Goal: Task Accomplishment & Management: Complete application form

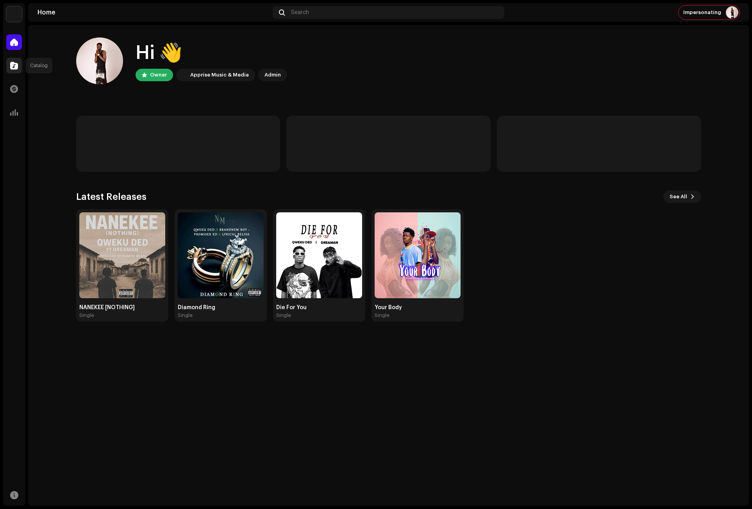
click at [15, 63] on span at bounding box center [14, 65] width 8 height 6
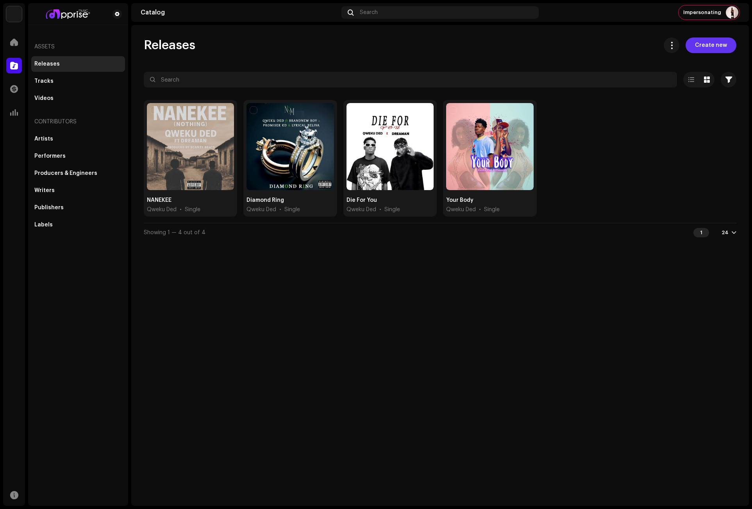
click at [706, 43] on span "Create new" at bounding box center [711, 45] width 32 height 16
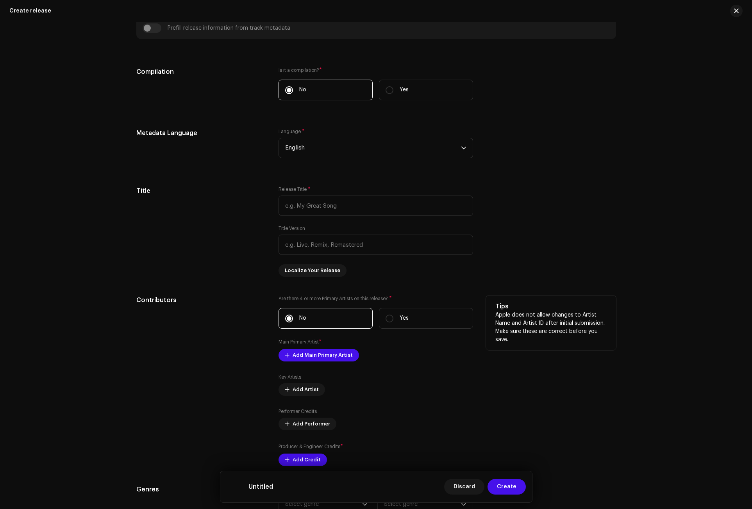
scroll to position [547, 0]
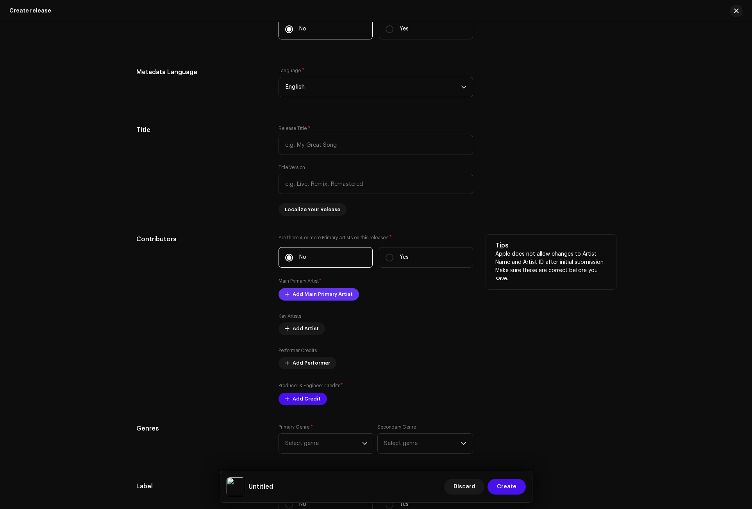
click at [303, 294] on span "Add Main Primary Artist" at bounding box center [323, 295] width 60 height 16
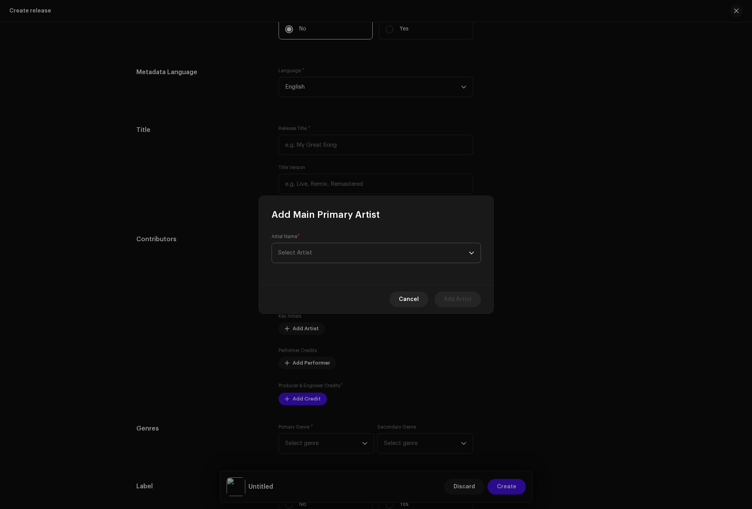
click at [308, 257] on span "Select Artist" at bounding box center [373, 253] width 191 height 20
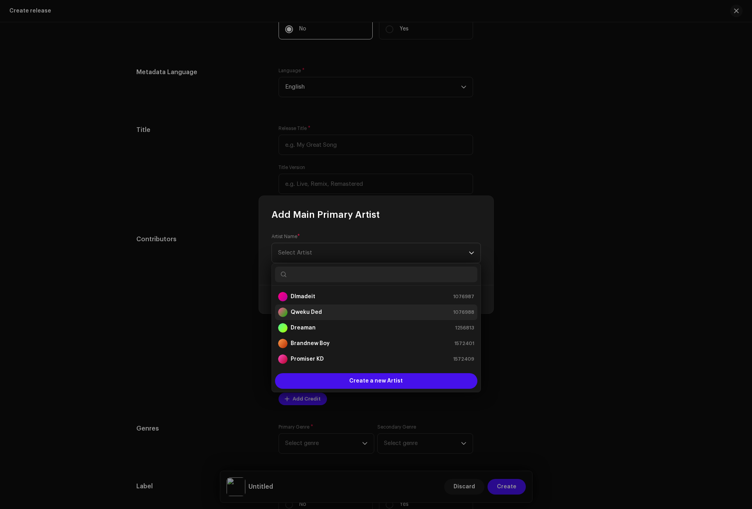
click at [305, 312] on strong "Qweku Ded" at bounding box center [306, 313] width 31 height 8
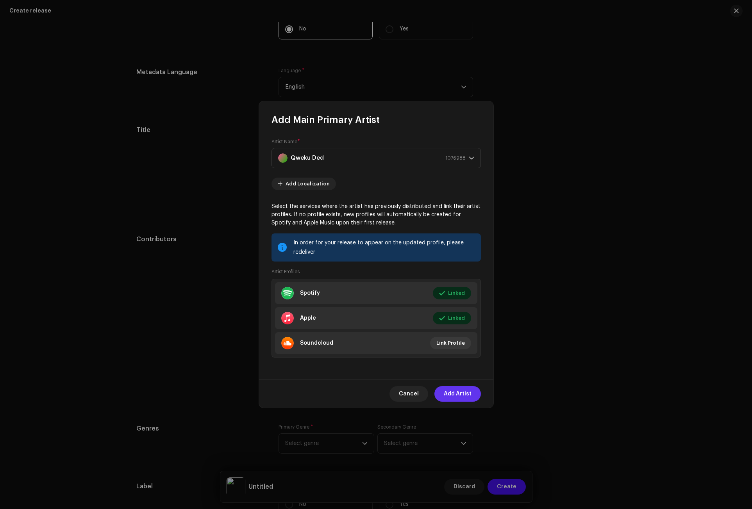
click at [458, 390] on span "Add Artist" at bounding box center [458, 394] width 28 height 16
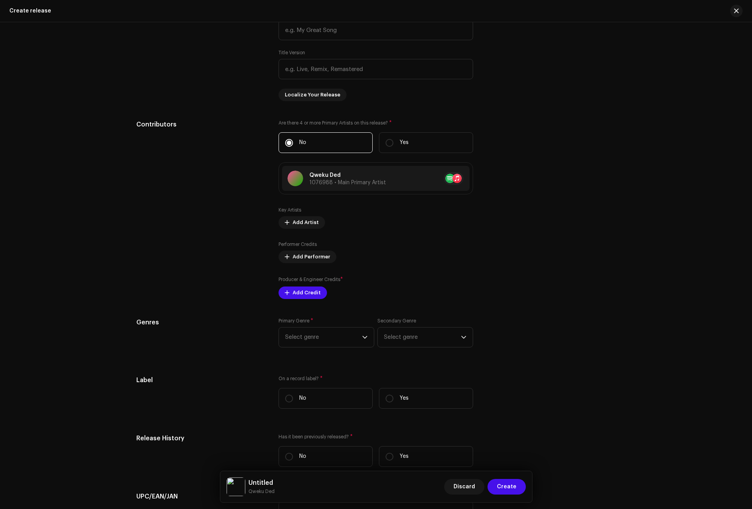
scroll to position [664, 0]
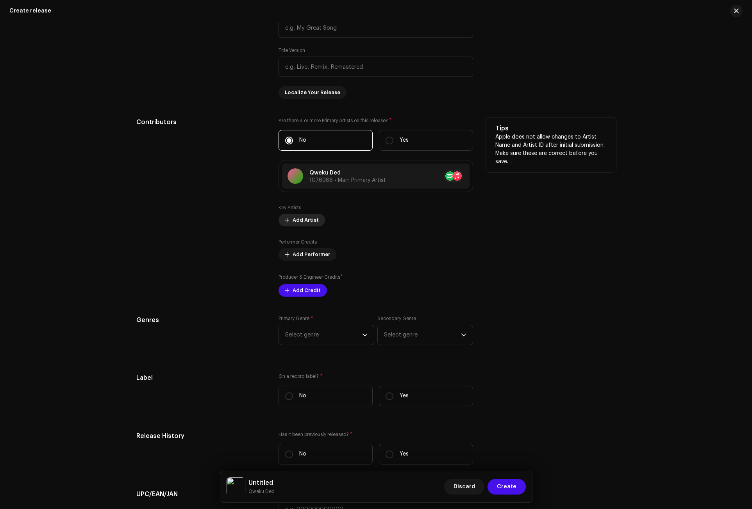
click at [301, 218] on span "Add Artist" at bounding box center [306, 220] width 26 height 16
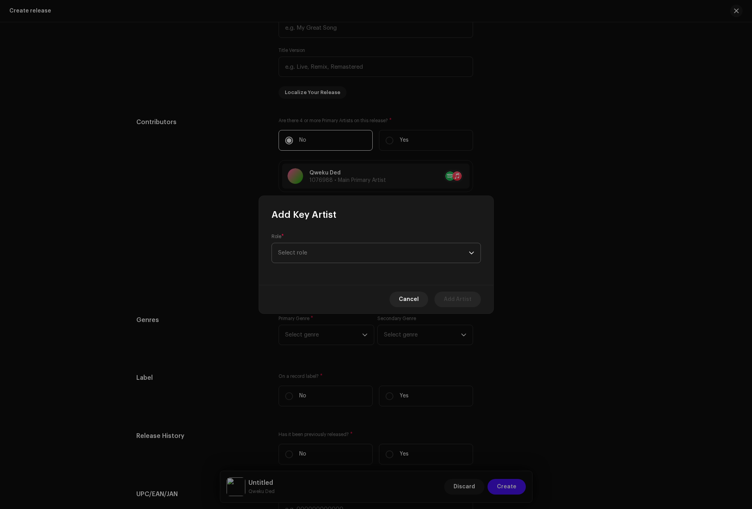
click at [305, 252] on span "Select role" at bounding box center [373, 253] width 191 height 20
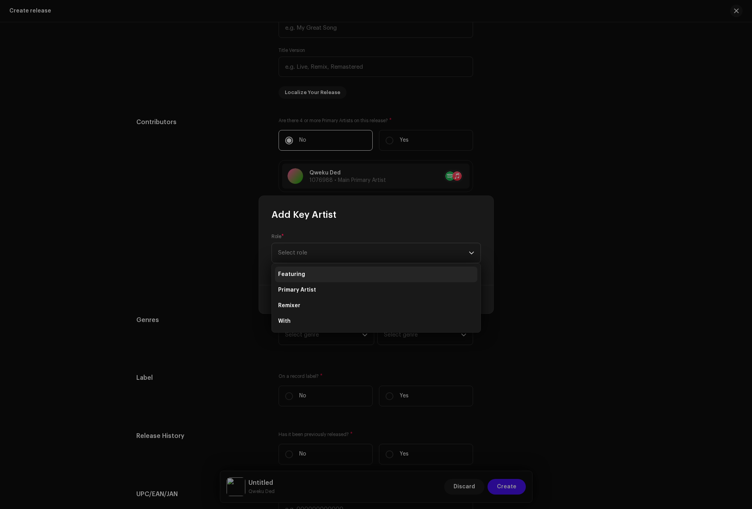
click at [299, 273] on span "Featuring" at bounding box center [291, 275] width 27 height 8
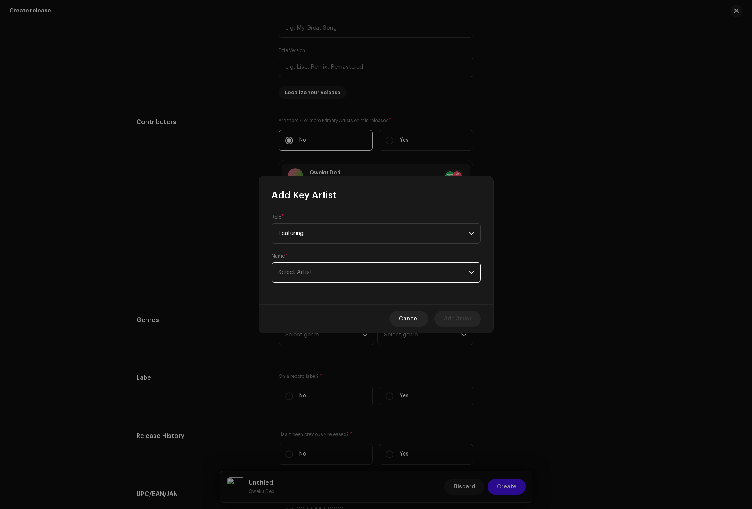
click at [303, 270] on span "Select Artist" at bounding box center [295, 272] width 34 height 6
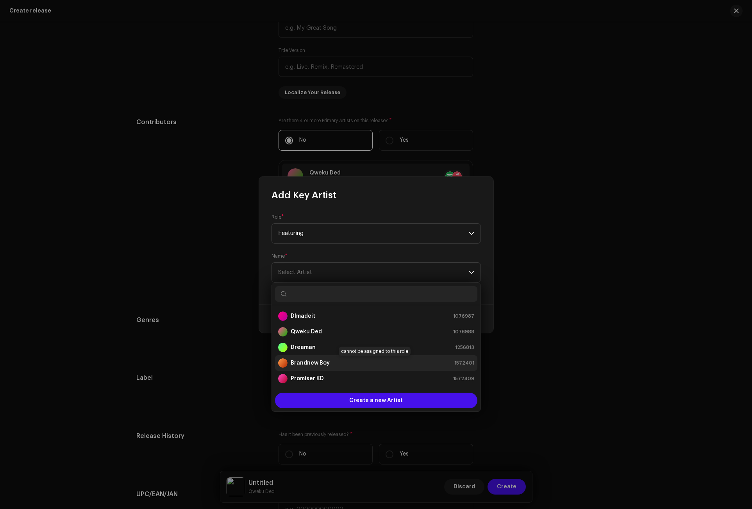
click at [312, 359] on div "Brandnew Boy" at bounding box center [304, 363] width 52 height 9
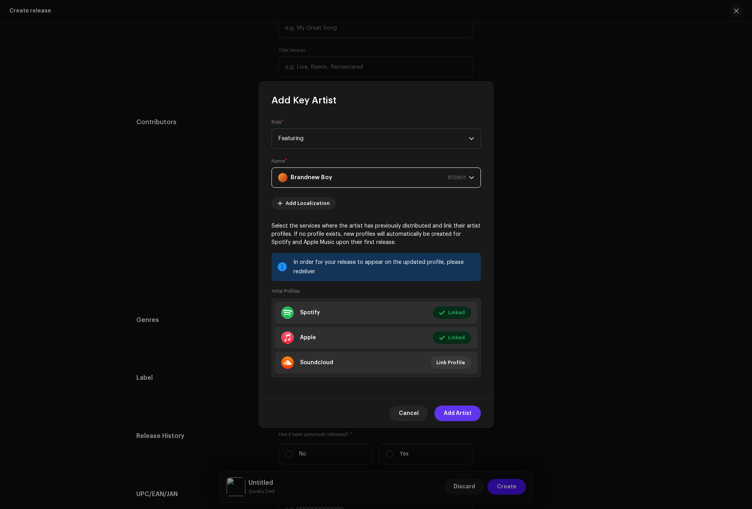
click at [466, 413] on span "Add Artist" at bounding box center [458, 414] width 28 height 16
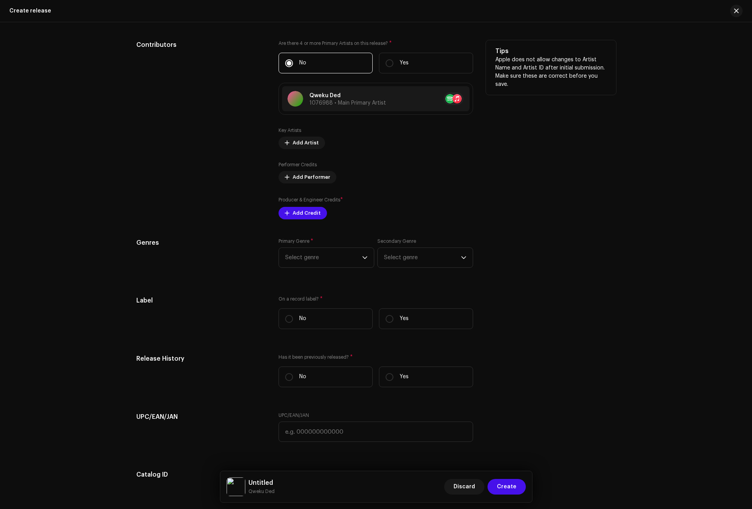
scroll to position [742, 0]
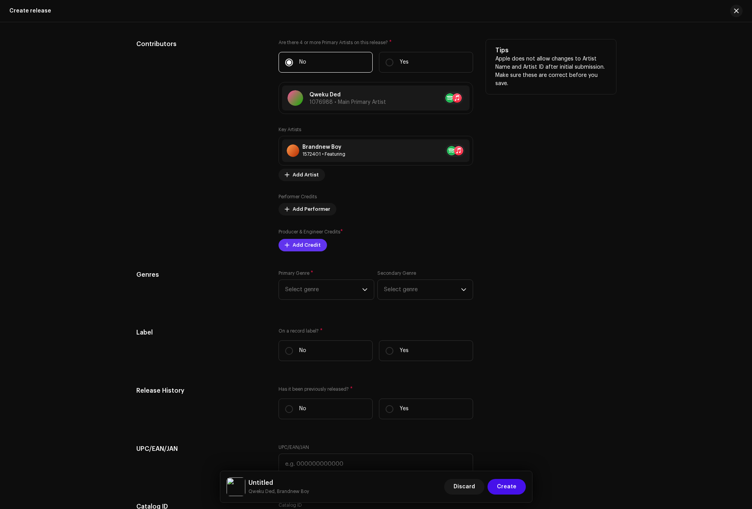
click at [308, 245] on span "Add Credit" at bounding box center [307, 245] width 28 height 16
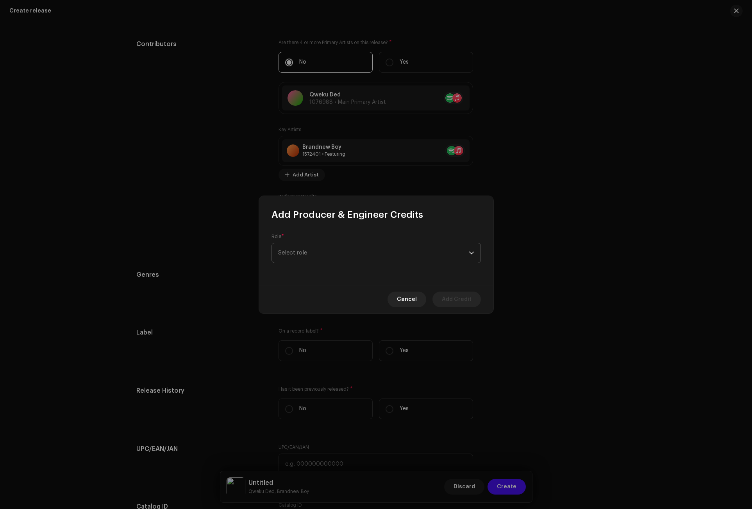
click at [305, 249] on span "Select role" at bounding box center [373, 253] width 191 height 20
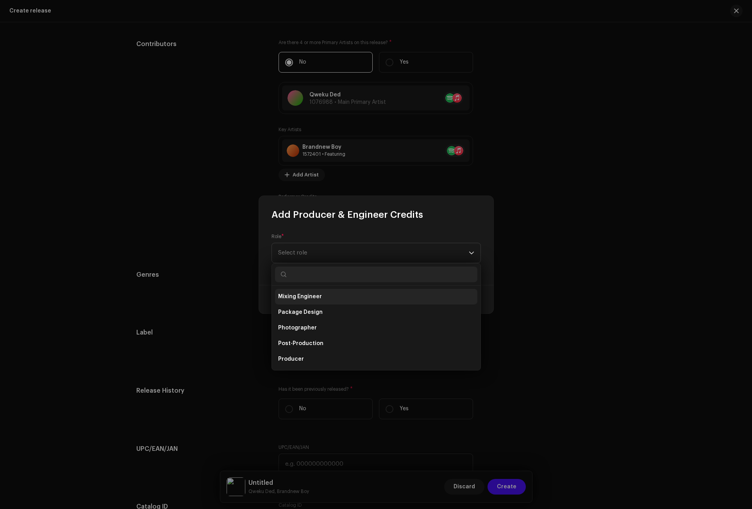
scroll to position [273, 0]
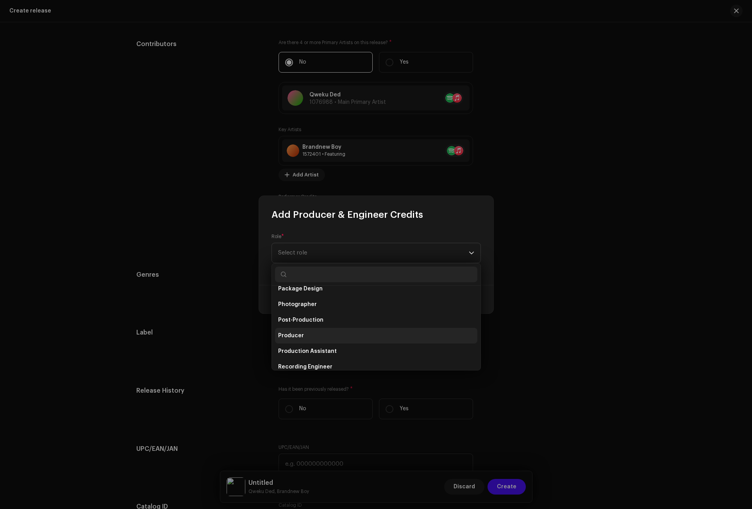
click at [296, 339] on span "Producer" at bounding box center [291, 336] width 26 height 8
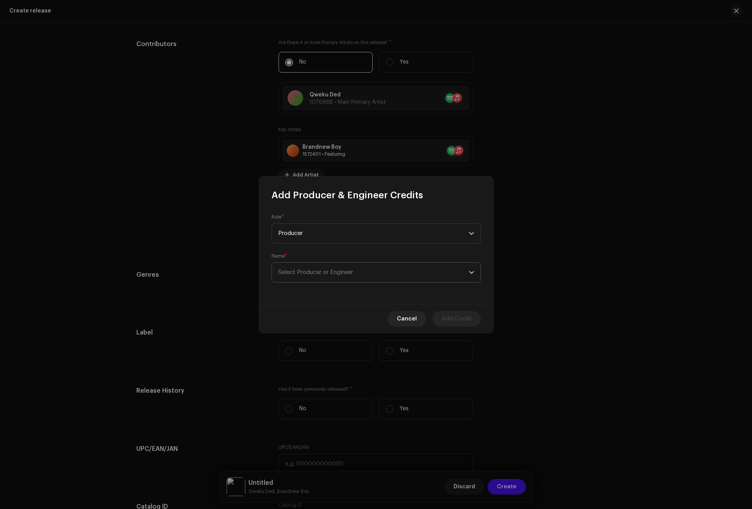
click at [294, 274] on span "Select Producer or Engineer" at bounding box center [315, 272] width 75 height 6
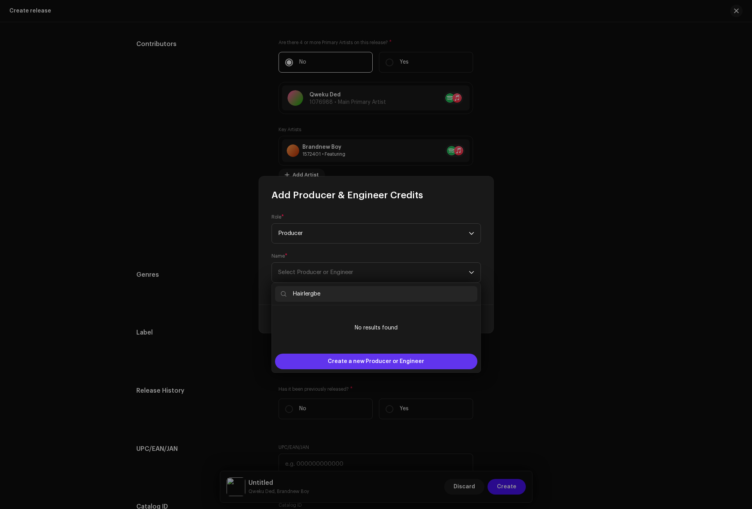
type input "Hairlergbe"
click at [371, 361] on span "Create a new Producer or Engineer" at bounding box center [376, 362] width 96 height 16
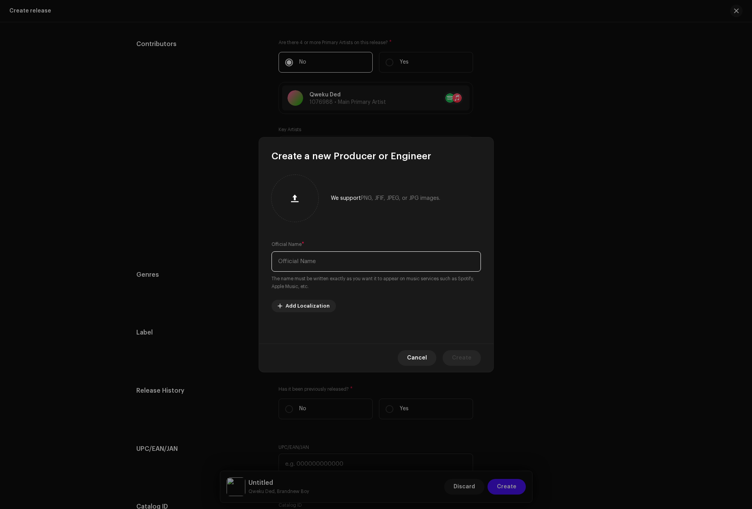
paste input "Hairlergbe"
type input "Hairlergbe"
click at [476, 357] on button "Create" at bounding box center [461, 358] width 38 height 16
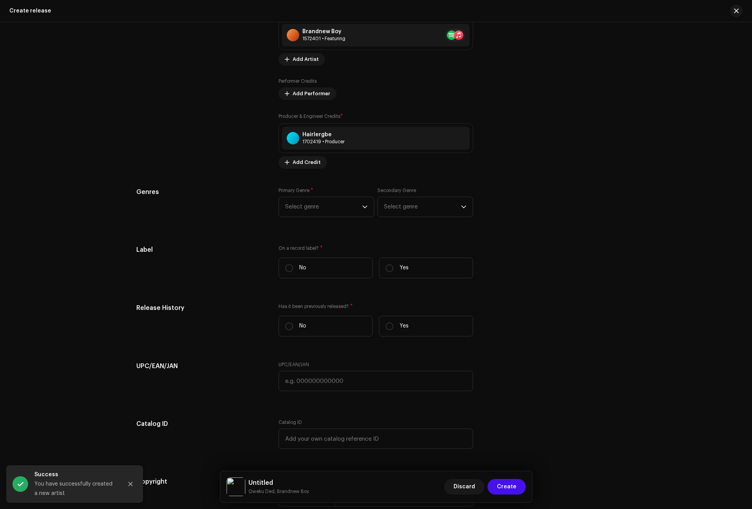
scroll to position [859, 0]
click at [359, 205] on span "Select genre" at bounding box center [323, 206] width 77 height 20
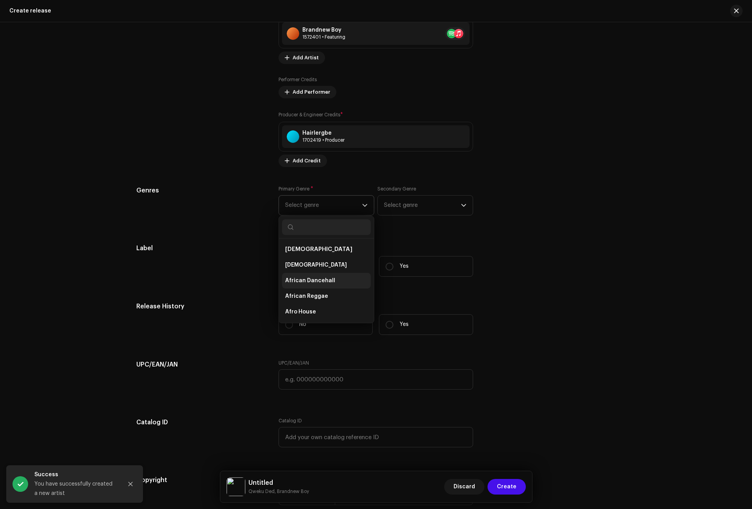
click at [331, 282] on li "African Dancehall" at bounding box center [326, 281] width 89 height 16
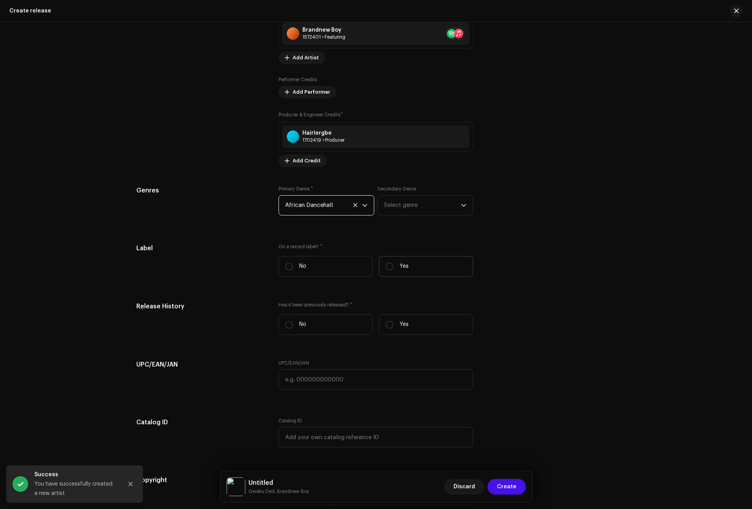
click at [403, 268] on p "Yes" at bounding box center [404, 266] width 9 height 8
click at [393, 268] on input "Yes" at bounding box center [389, 267] width 8 height 8
radio input "true"
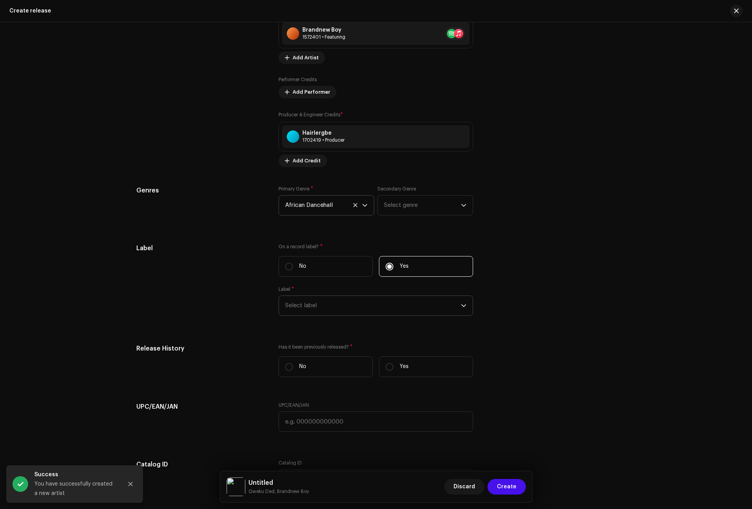
click at [341, 304] on span "Select label" at bounding box center [373, 306] width 176 height 20
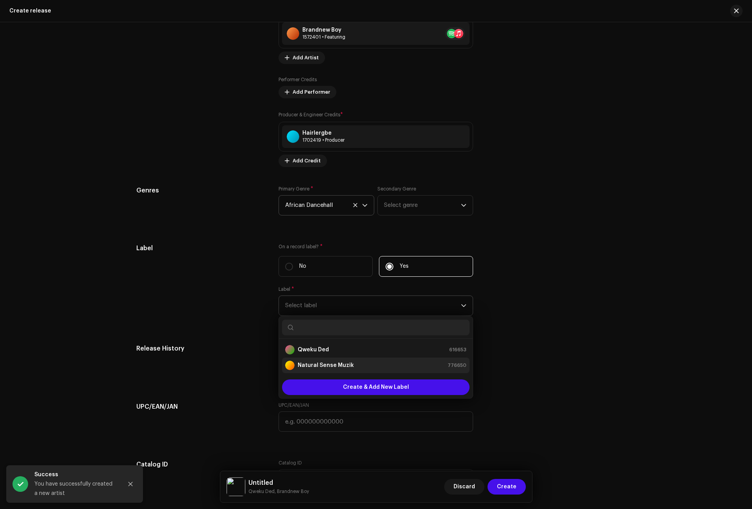
click at [334, 362] on strong "Natural Sense Muzik" at bounding box center [326, 366] width 56 height 8
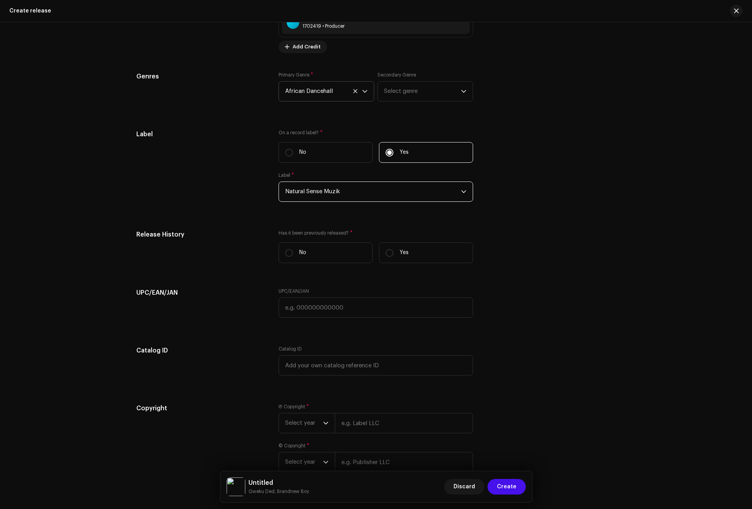
scroll to position [976, 0]
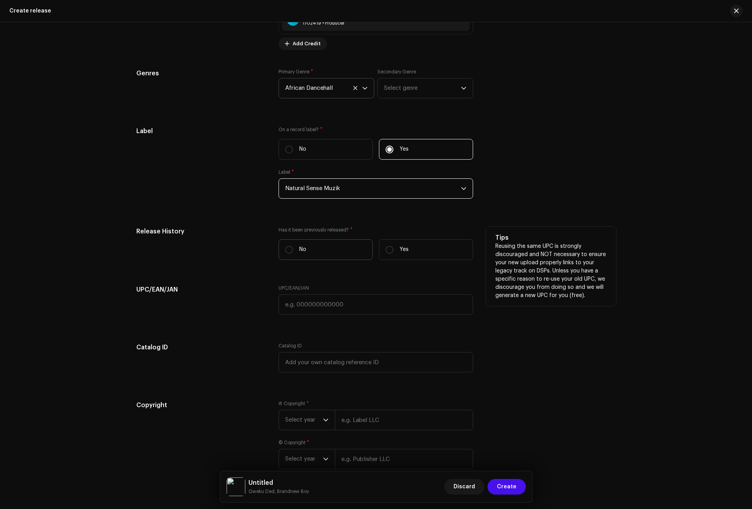
click at [319, 252] on label "No" at bounding box center [325, 249] width 94 height 21
click at [293, 252] on input "No" at bounding box center [289, 250] width 8 height 8
radio input "true"
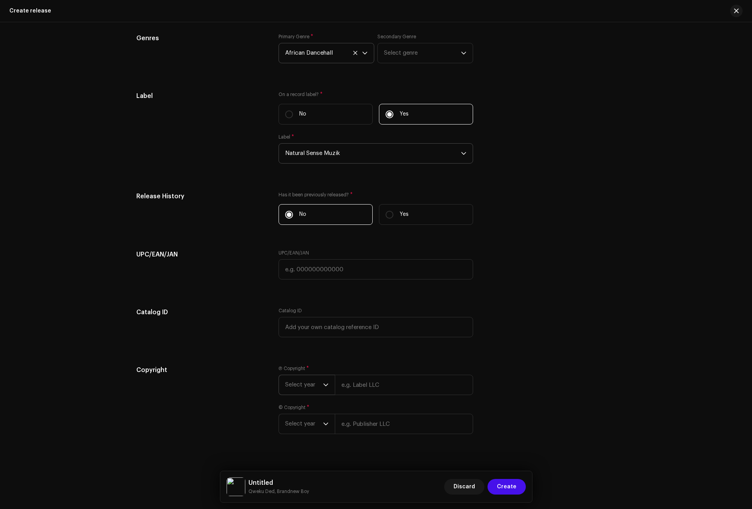
scroll to position [1021, 0]
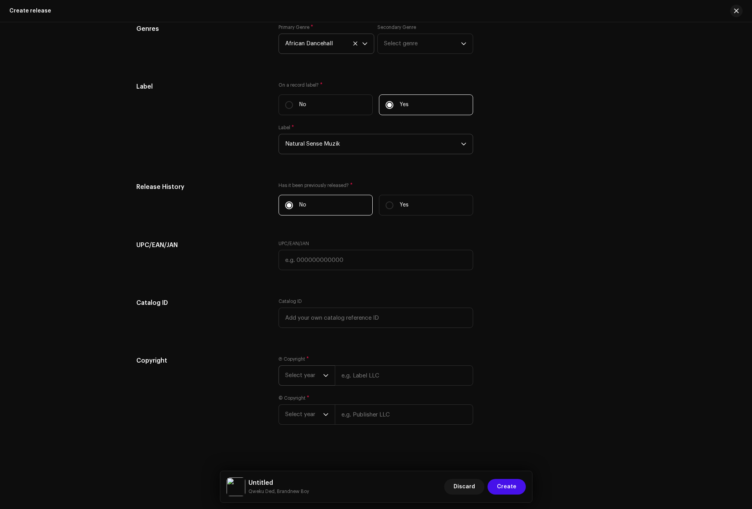
click at [323, 375] on icon "dropdown trigger" at bounding box center [325, 376] width 5 height 3
click at [303, 432] on li "2025" at bounding box center [309, 436] width 55 height 16
click at [310, 421] on span "Select year" at bounding box center [304, 424] width 38 height 20
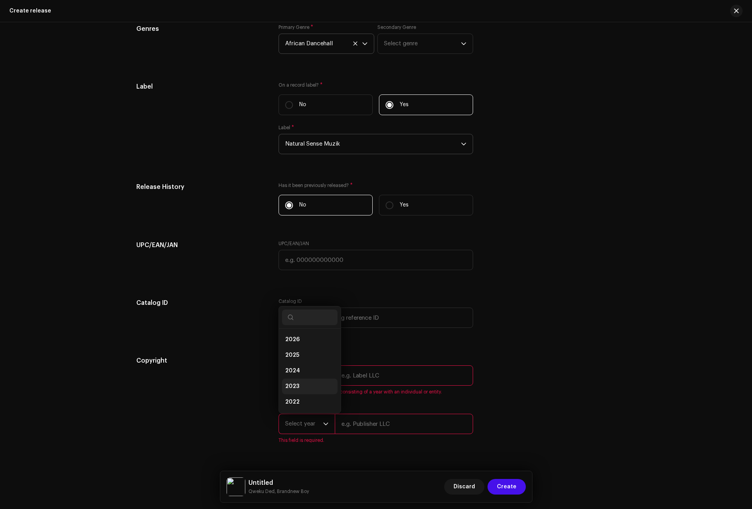
scroll to position [12, 0]
click at [294, 343] on span "2025" at bounding box center [292, 343] width 14 height 8
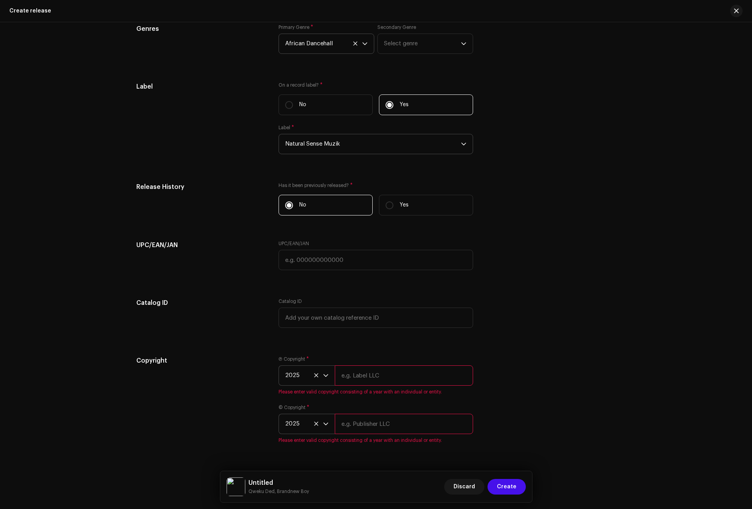
click at [380, 423] on input "text" at bounding box center [404, 424] width 138 height 20
paste input "Natural Sense Muzik"
type input "Natural Sense Muzik"
click at [356, 376] on input "text" at bounding box center [404, 376] width 138 height 20
paste input "Natural Sense Muzik"
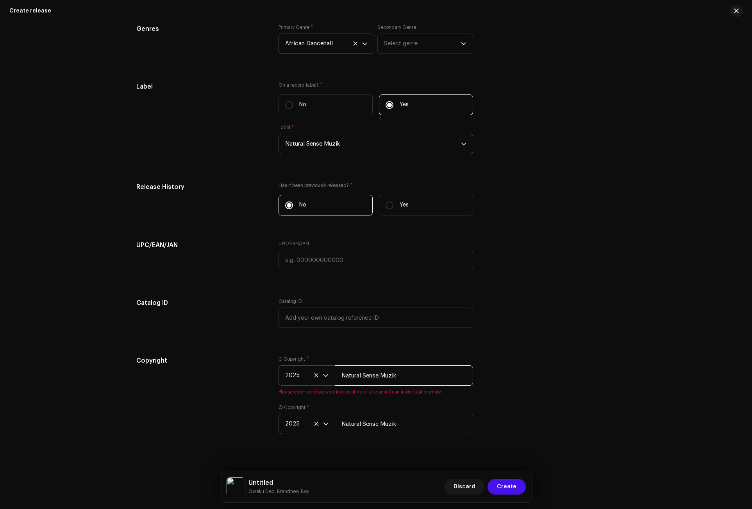
type input "Natural Sense Muzik"
click at [182, 380] on div "Copyright" at bounding box center [201, 399] width 130 height 87
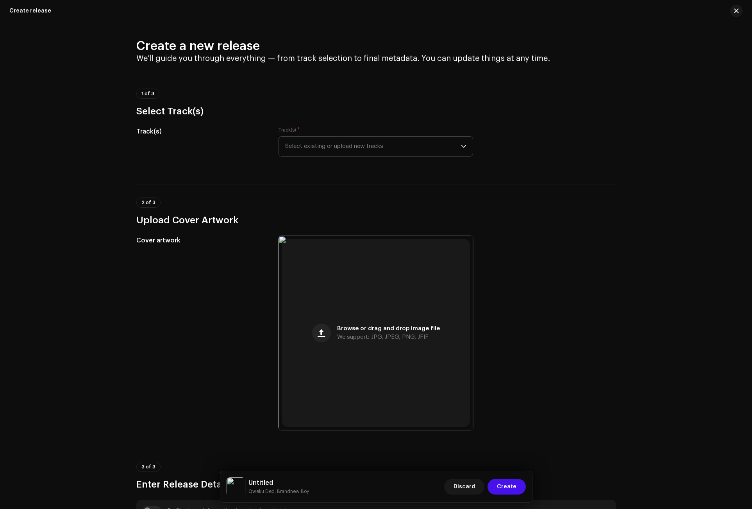
scroll to position [0, 0]
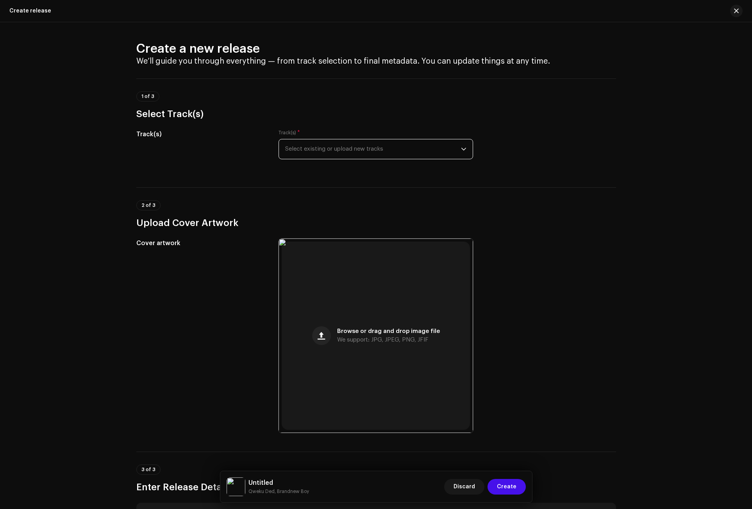
click at [300, 144] on span "Select existing or upload new tracks" at bounding box center [373, 149] width 176 height 20
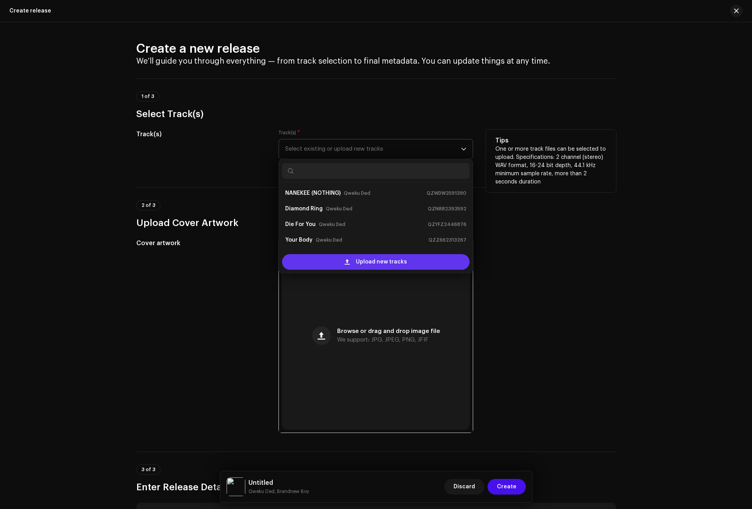
click at [317, 255] on div "Upload new tracks" at bounding box center [375, 262] width 187 height 16
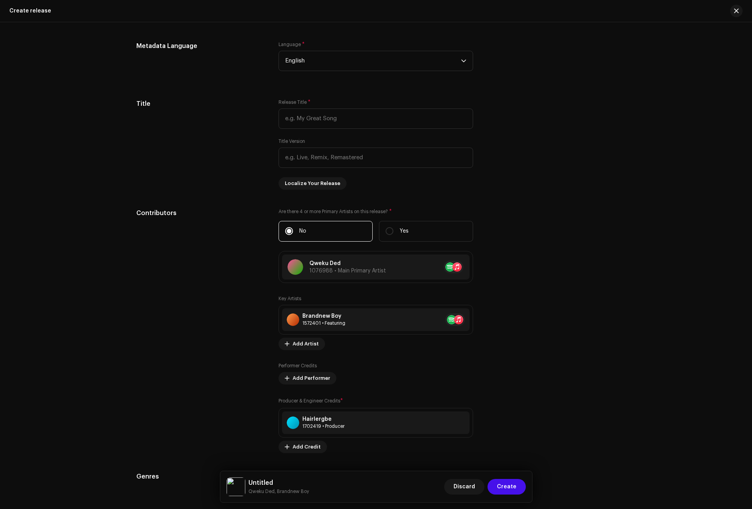
scroll to position [696, 0]
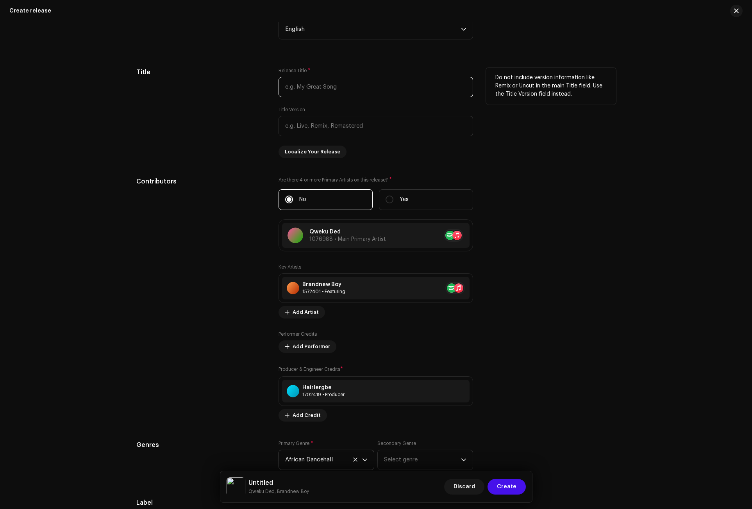
paste input "HOPE"
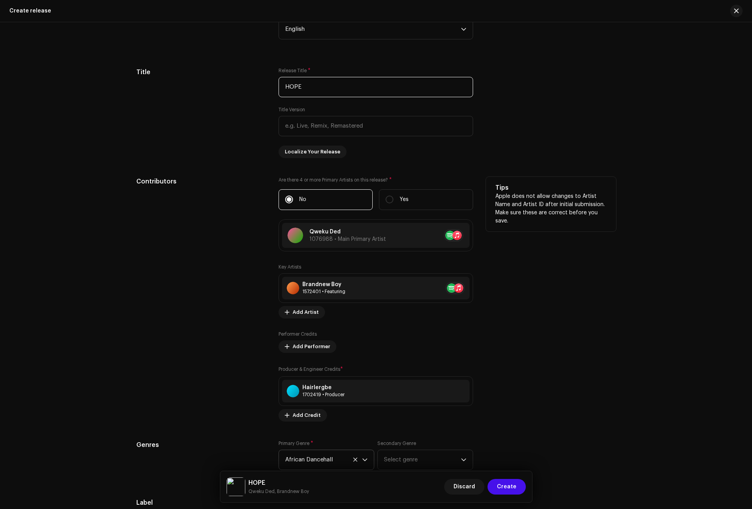
type input "HOPE"
click at [225, 203] on div "Contributors" at bounding box center [201, 299] width 130 height 245
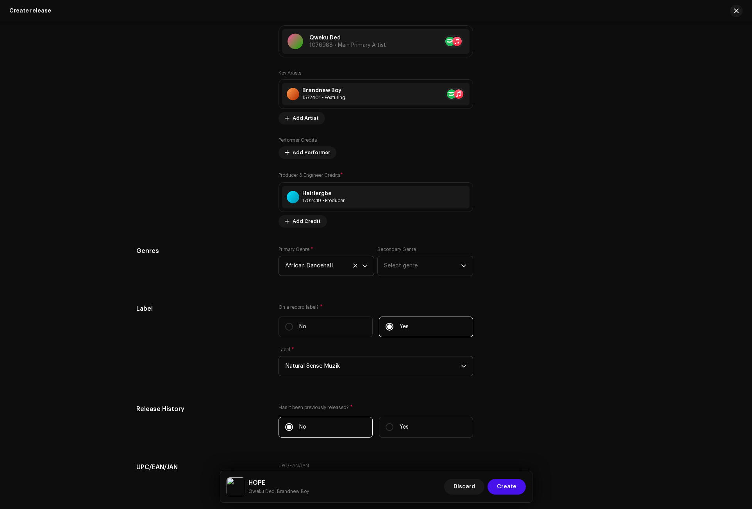
scroll to position [891, 0]
click at [505, 485] on span "Create" at bounding box center [507, 487] width 20 height 16
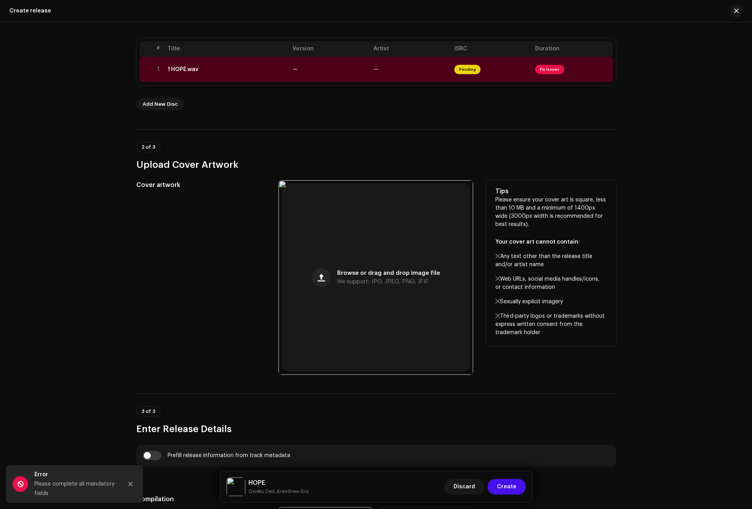
scroll to position [145, 0]
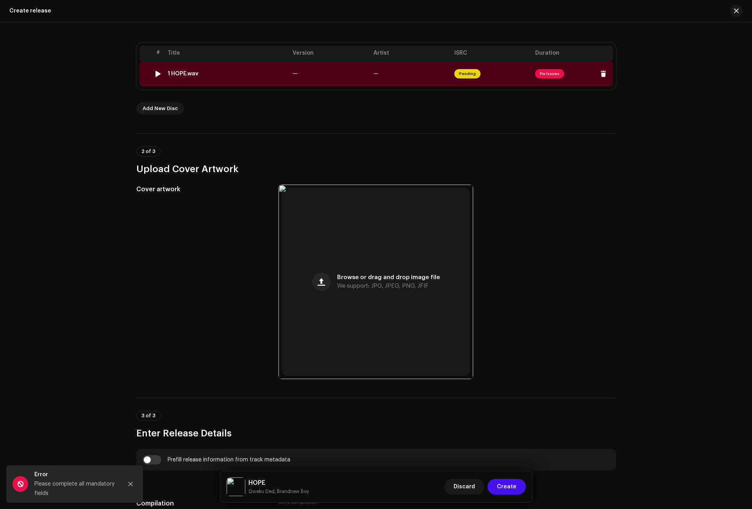
click at [198, 73] on div "1 HOPE.wav" at bounding box center [227, 74] width 119 height 6
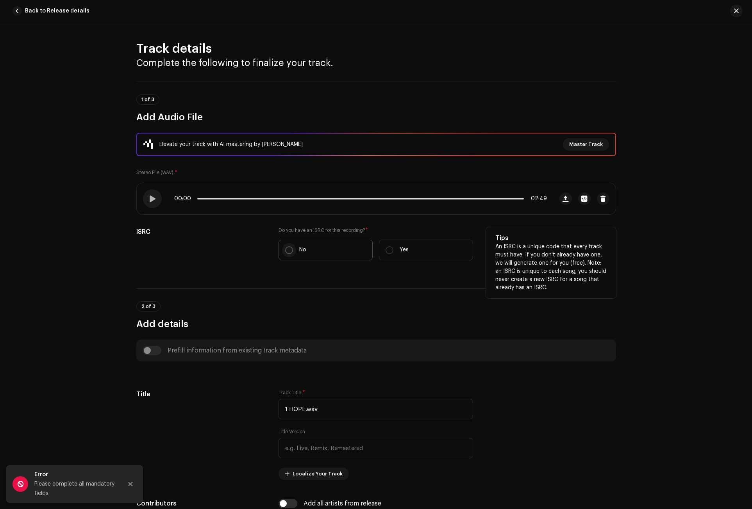
click at [289, 250] on input "No" at bounding box center [289, 250] width 8 height 8
radio input "true"
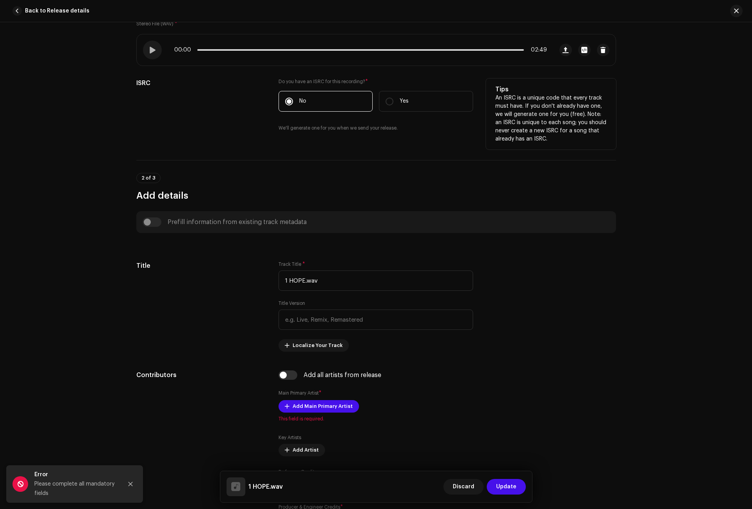
scroll to position [156, 0]
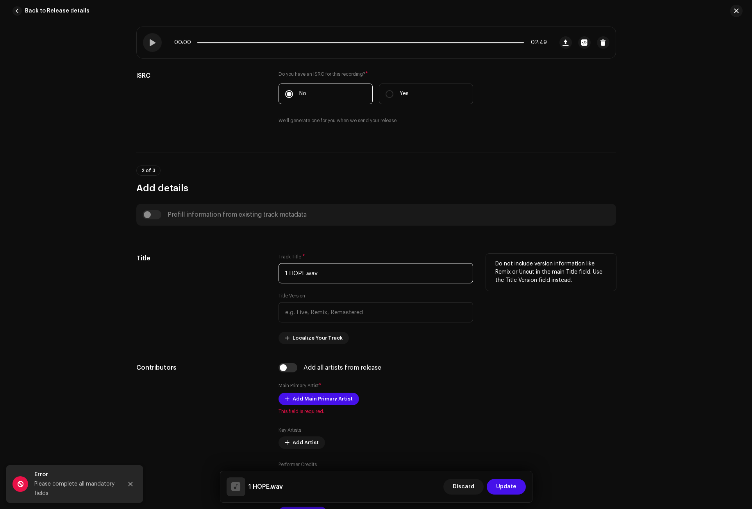
drag, startPoint x: 322, startPoint y: 273, endPoint x: 257, endPoint y: 270, distance: 64.5
click at [257, 270] on div "Title Track Title * 1 HOPE.wav Title Version Localize Your Track Do not include…" at bounding box center [376, 299] width 480 height 91
paste input "HOPE"
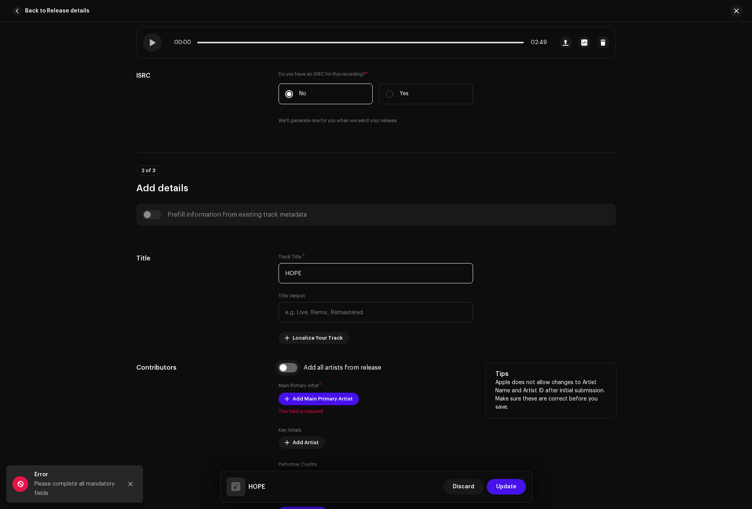
type input "HOPE"
click at [285, 369] on input "checkbox" at bounding box center [287, 367] width 19 height 9
checkbox input "true"
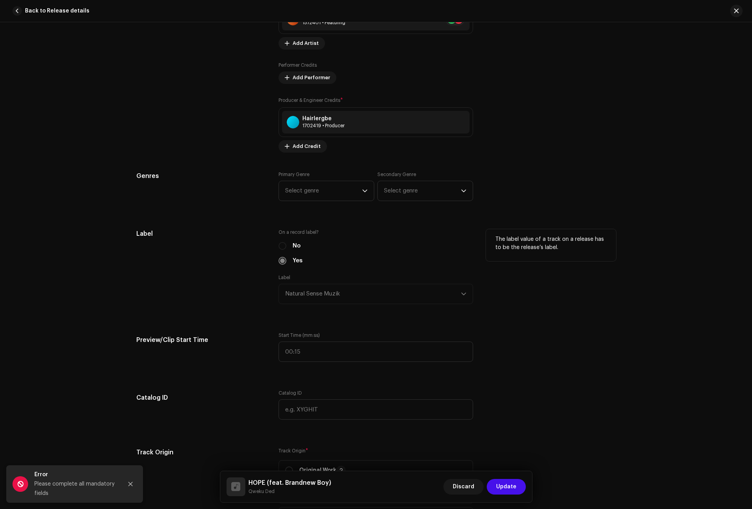
scroll to position [625, 0]
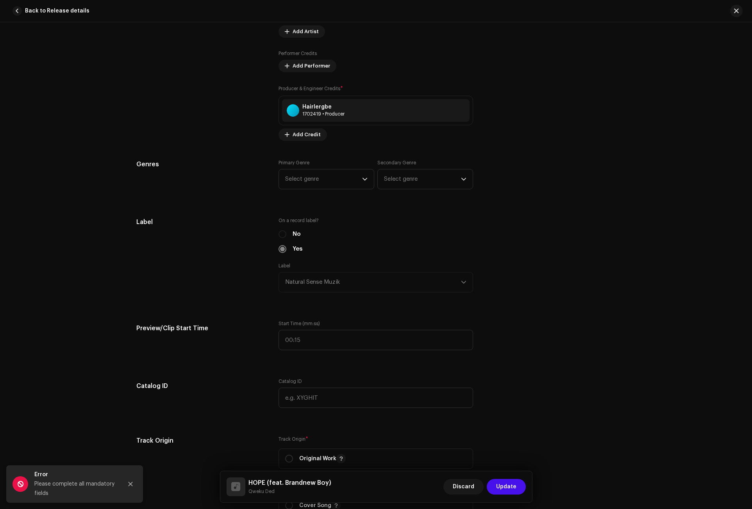
click at [337, 166] on div "Primary Genre Select genre" at bounding box center [326, 175] width 96 height 30
click at [339, 181] on span "Select genre" at bounding box center [323, 179] width 77 height 20
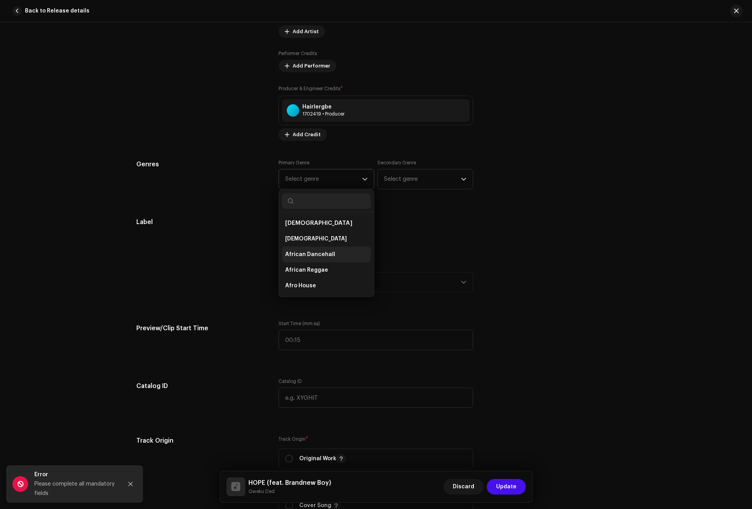
click at [321, 254] on span "African Dancehall" at bounding box center [310, 255] width 50 height 8
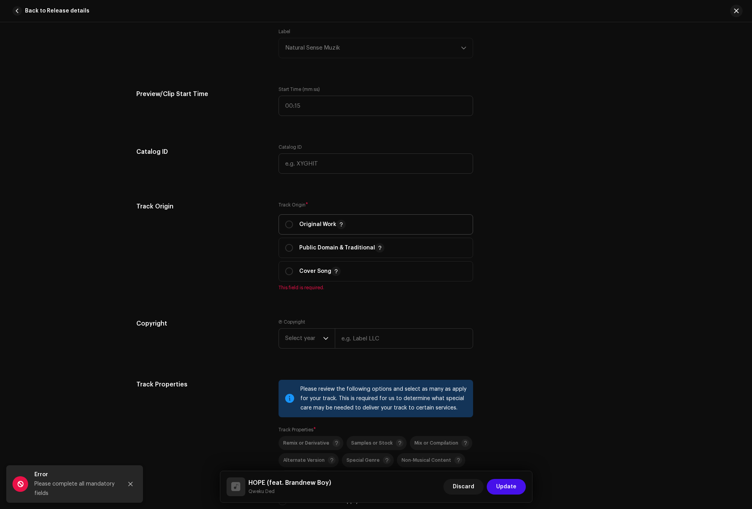
click at [282, 225] on p-togglebutton "Original Work" at bounding box center [375, 224] width 194 height 20
radio input "true"
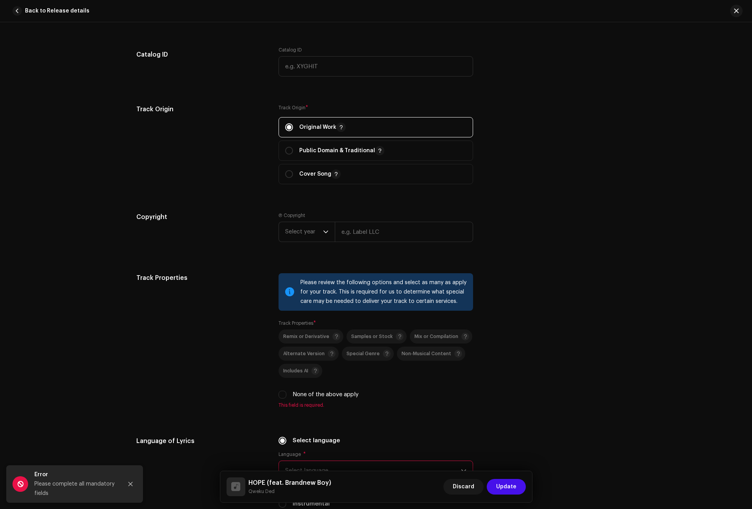
scroll to position [976, 0]
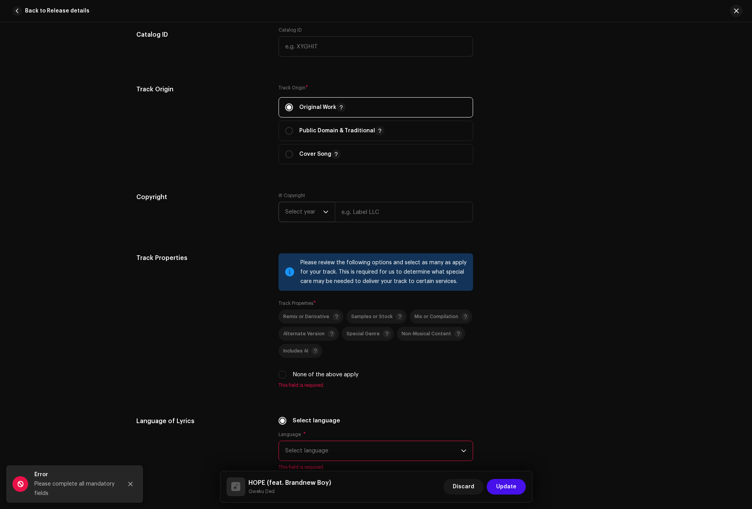
click at [316, 218] on span "Select year" at bounding box center [304, 212] width 38 height 20
click at [296, 269] on span "2025" at bounding box center [292, 272] width 14 height 8
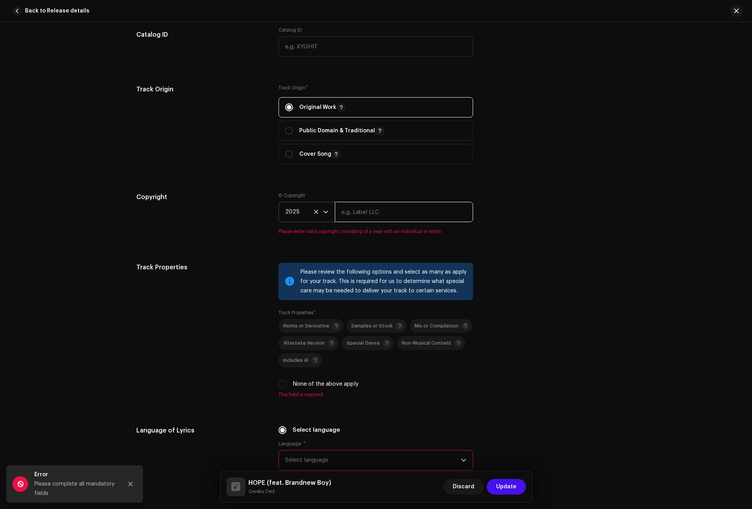
click at [362, 212] on input "text" at bounding box center [404, 212] width 138 height 20
paste input "Natural Sense Muzik"
type input "Natural Sense Muzik"
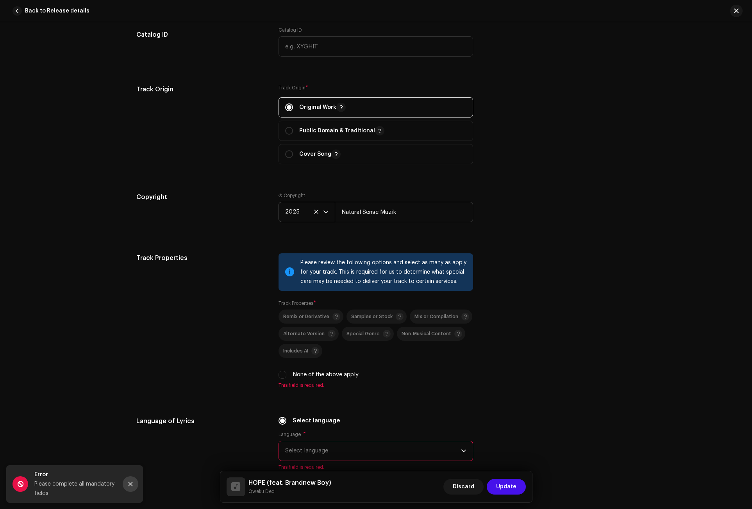
click at [136, 483] on button "Close" at bounding box center [131, 484] width 16 height 16
click at [279, 373] on input "None of the above apply" at bounding box center [282, 375] width 8 height 8
checkbox input "true"
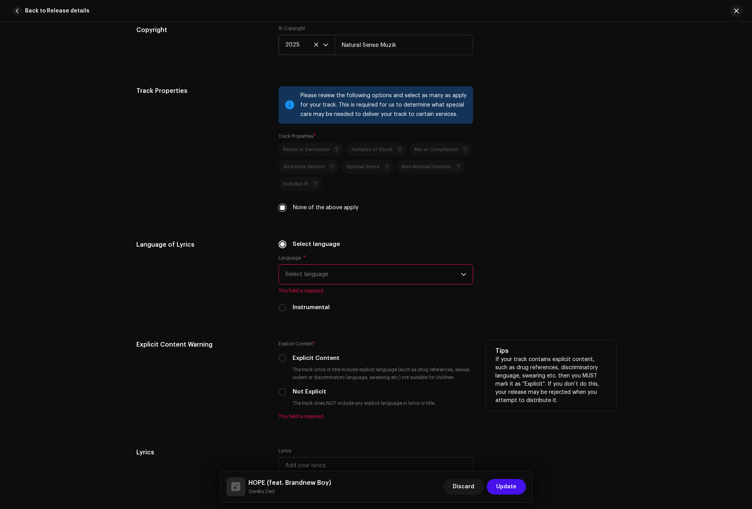
scroll to position [1211, 0]
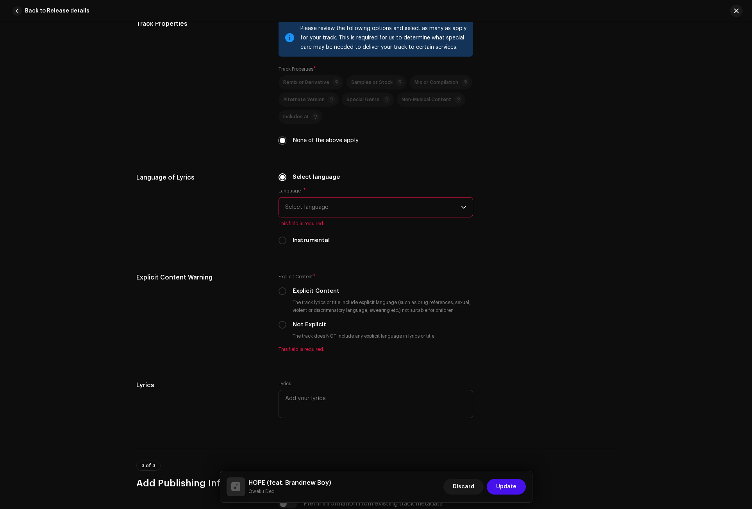
click at [298, 203] on span "Select language" at bounding box center [373, 208] width 176 height 20
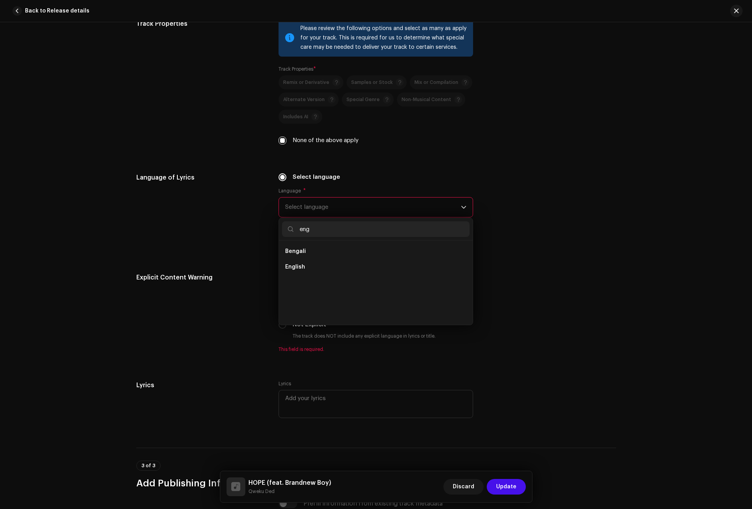
scroll to position [0, 0]
type input "eng"
click at [298, 269] on span "English" at bounding box center [295, 267] width 20 height 8
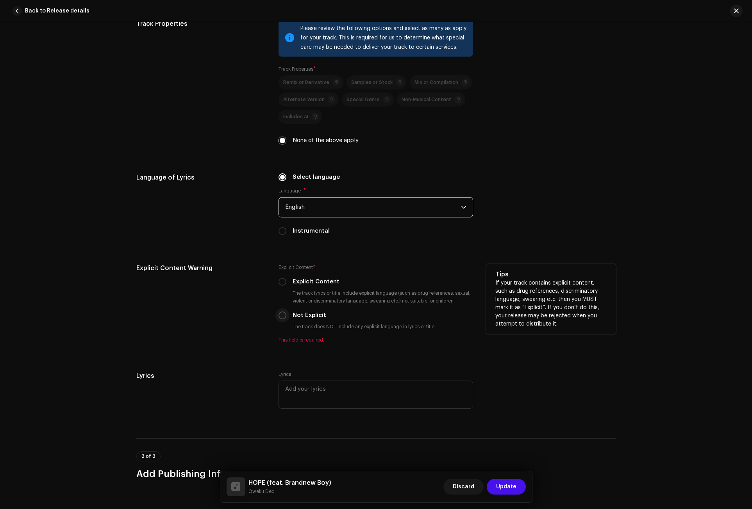
click at [283, 314] on input "Not Explicit" at bounding box center [282, 316] width 8 height 8
radio input "true"
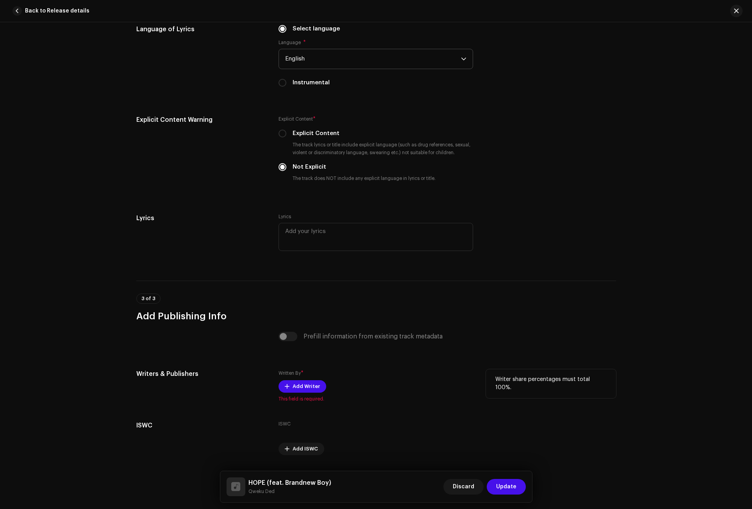
scroll to position [1380, 0]
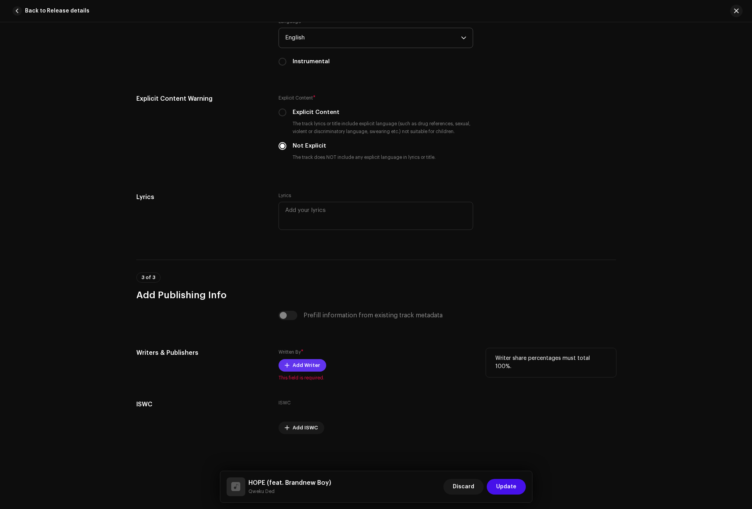
click at [293, 362] on span "Add Writer" at bounding box center [306, 366] width 27 height 16
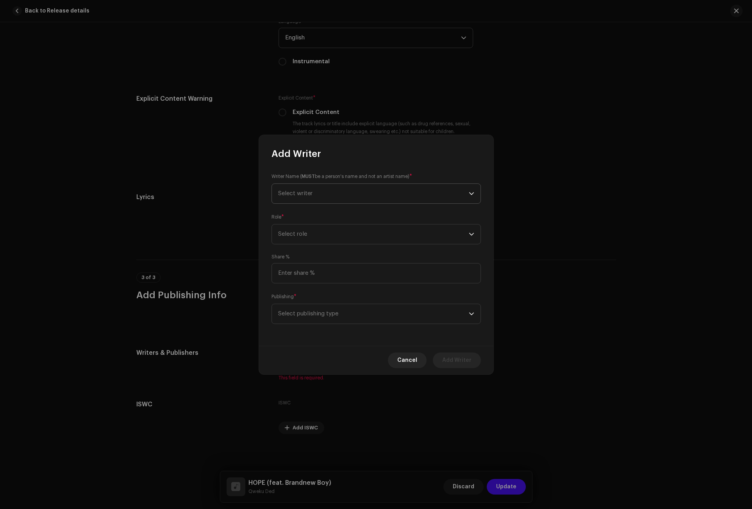
click at [313, 202] on span "Select writer" at bounding box center [373, 194] width 191 height 20
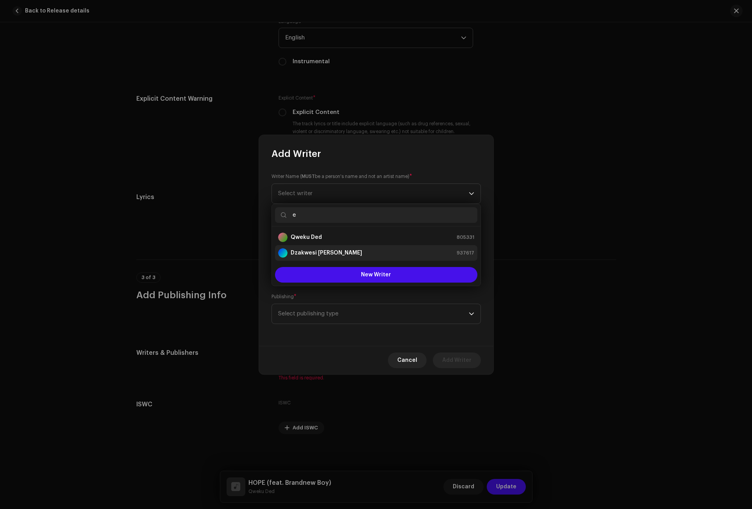
type input "e"
click at [316, 249] on div "Dzakwesi [PERSON_NAME]" at bounding box center [320, 252] width 84 height 9
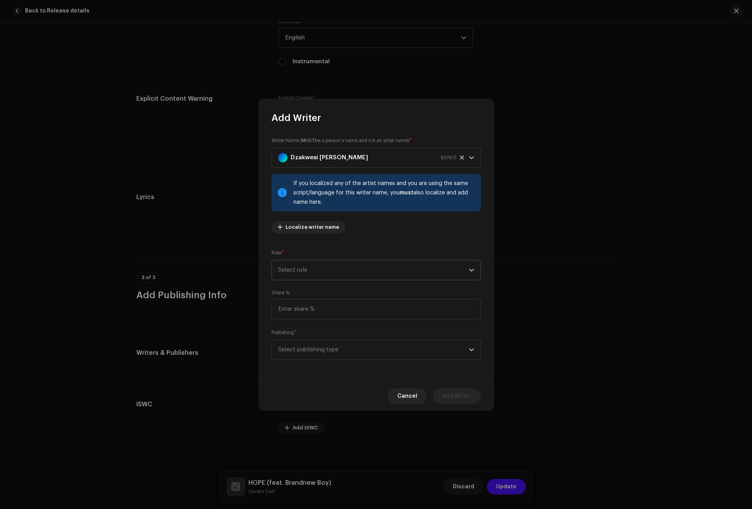
click at [319, 273] on span "Select role" at bounding box center [373, 270] width 191 height 20
click at [321, 341] on span "Composer & Lyricist" at bounding box center [305, 339] width 55 height 8
click at [301, 311] on input at bounding box center [375, 309] width 209 height 20
type input "100.00"
click at [305, 355] on span "Select publishing type" at bounding box center [373, 350] width 191 height 20
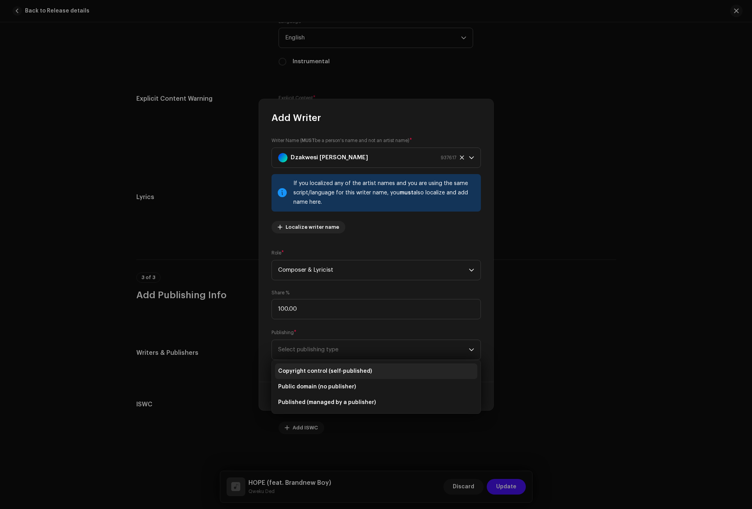
click at [309, 371] on span "Copyright control (self-published)" at bounding box center [325, 371] width 94 height 8
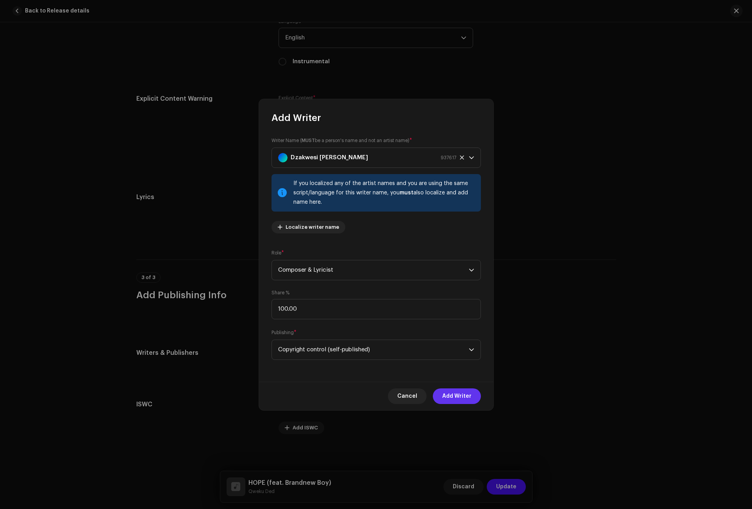
click at [461, 395] on span "Add Writer" at bounding box center [456, 397] width 29 height 16
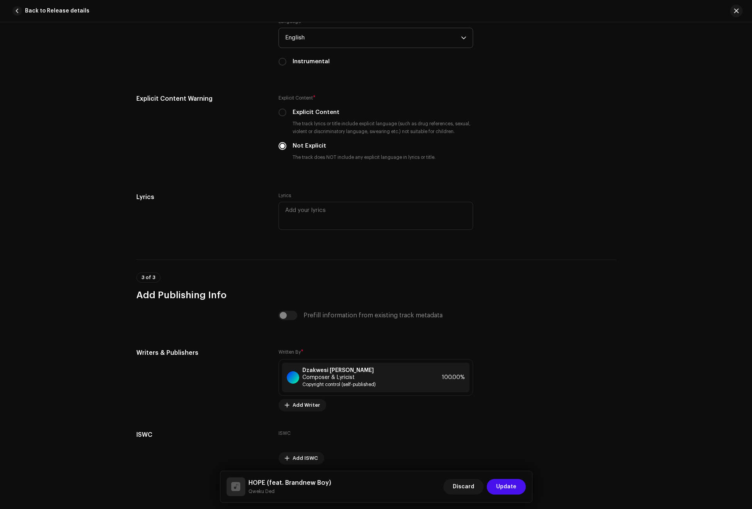
click at [526, 493] on div "HOPE (feat. Brandnew Boy) Qweku Ded Discard Update" at bounding box center [376, 486] width 312 height 31
click at [512, 489] on span "Update" at bounding box center [506, 487] width 20 height 16
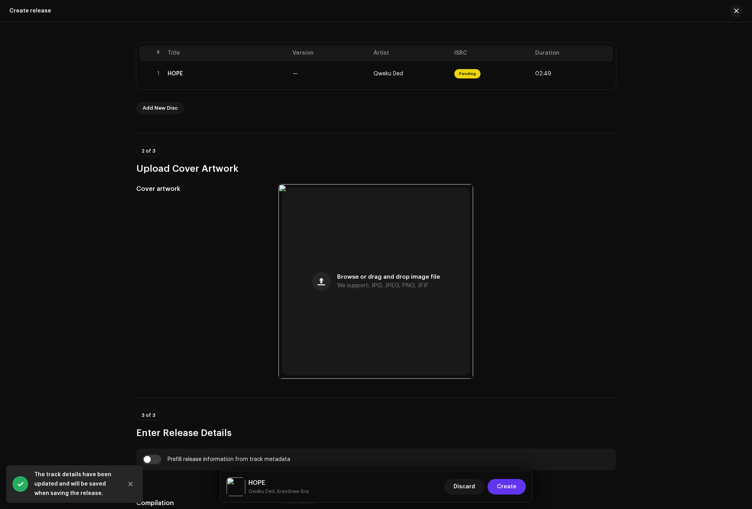
click at [516, 486] on span "Create" at bounding box center [507, 487] width 20 height 16
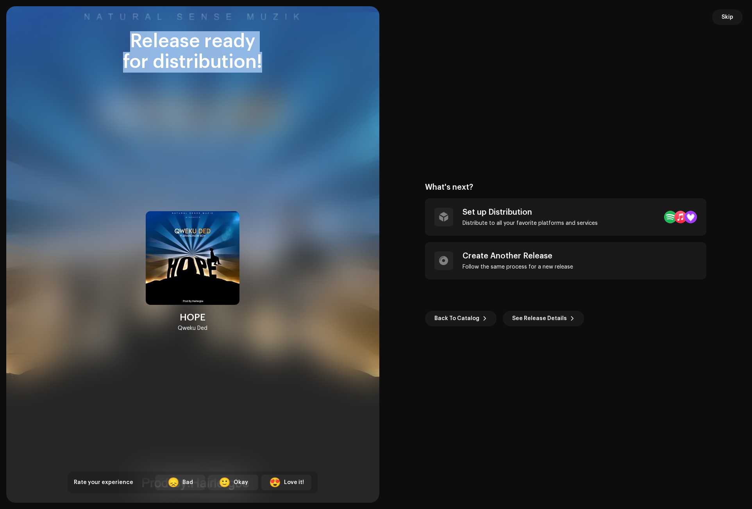
drag, startPoint x: 133, startPoint y: 39, endPoint x: 244, endPoint y: 64, distance: 113.6
click at [279, 88] on div "Release ready for distribution! HOPE Qweku Ded Rate your experience 😞 Bad 🙂 Oka…" at bounding box center [193, 262] width 250 height 462
copy div "Release ready for distribution!"
drag, startPoint x: 190, startPoint y: 318, endPoint x: 209, endPoint y: 329, distance: 21.7
click at [209, 329] on div "HOPE Qweku Ded" at bounding box center [193, 272] width 94 height 122
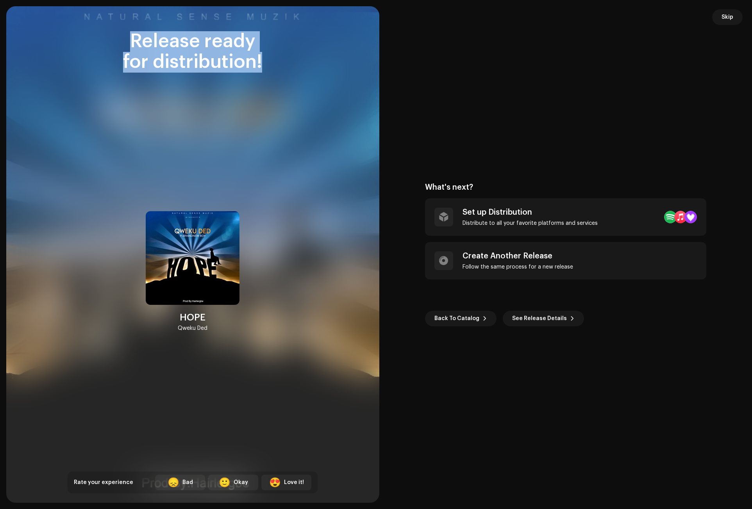
copy div "HOPE Qweku Ded"
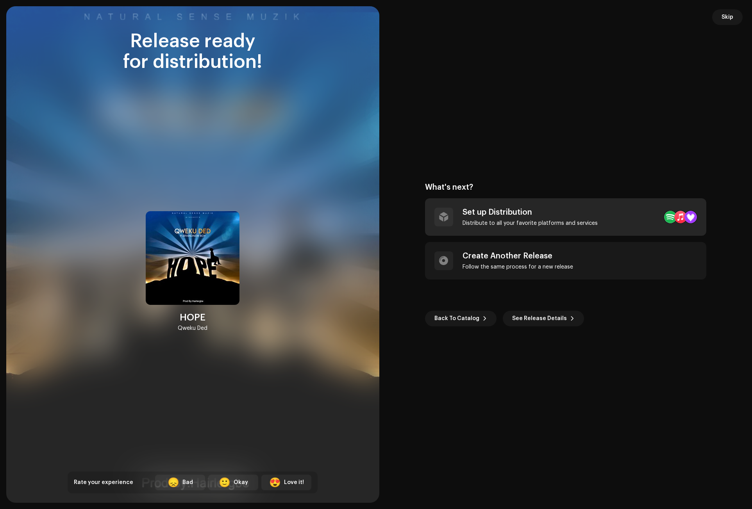
click at [501, 216] on div "Set up Distribution" at bounding box center [529, 212] width 135 height 9
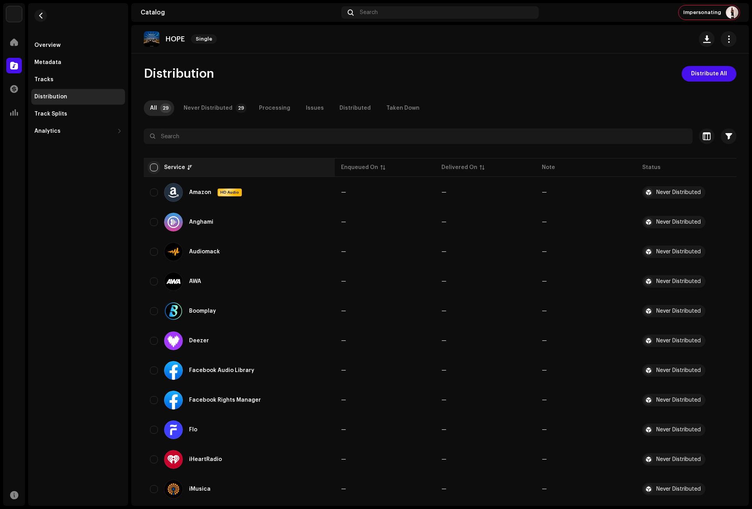
click at [156, 167] on input "checkbox" at bounding box center [154, 168] width 8 height 8
checkbox input "true"
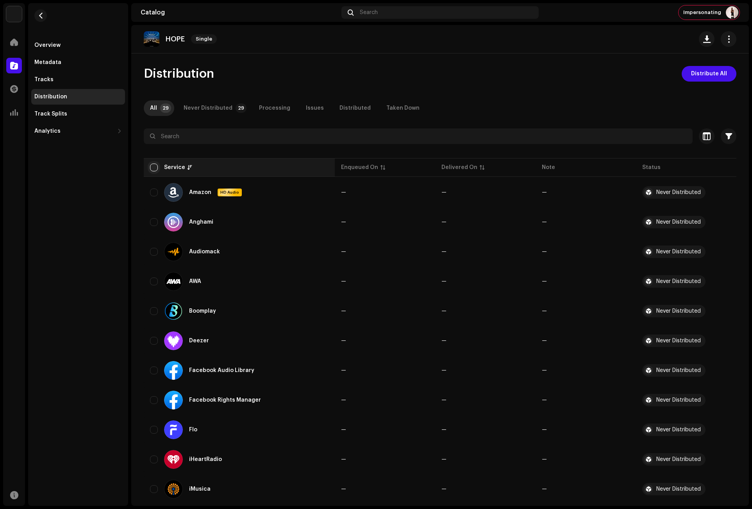
checkbox input "true"
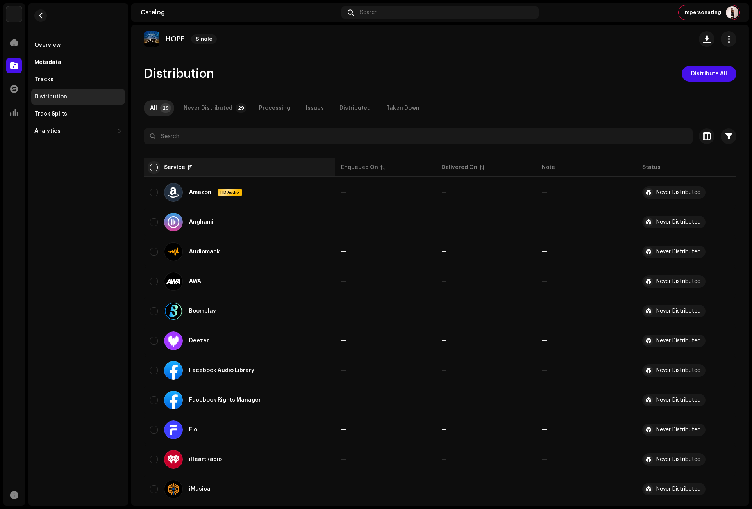
checkbox input "true"
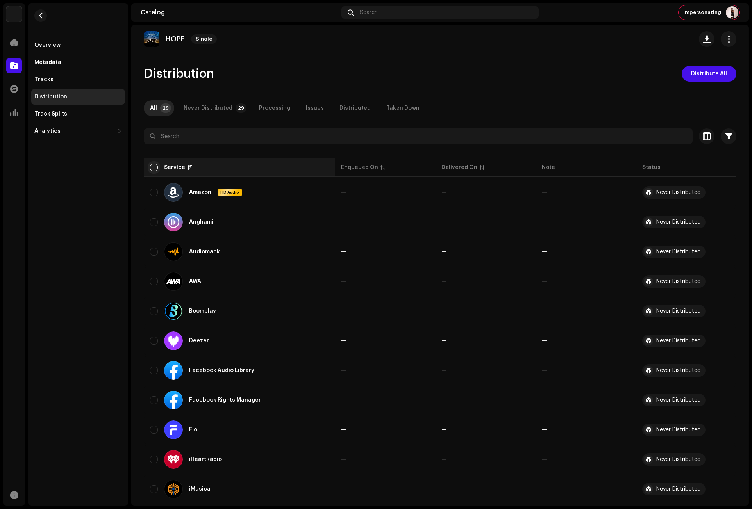
checkbox input "true"
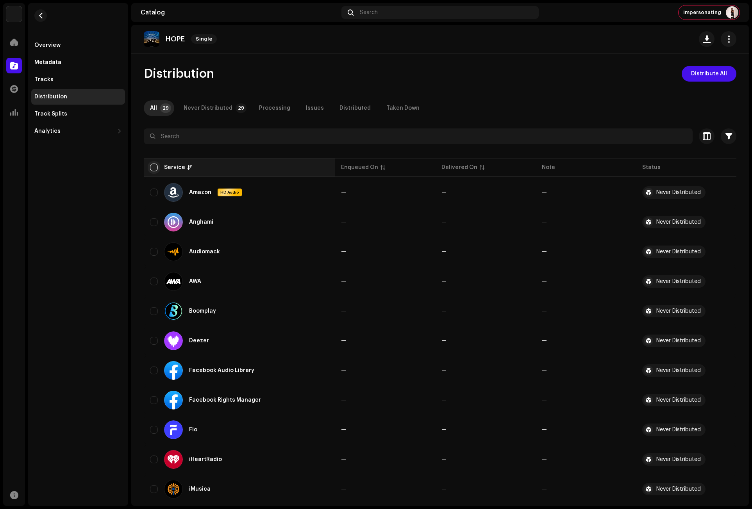
checkbox input "true"
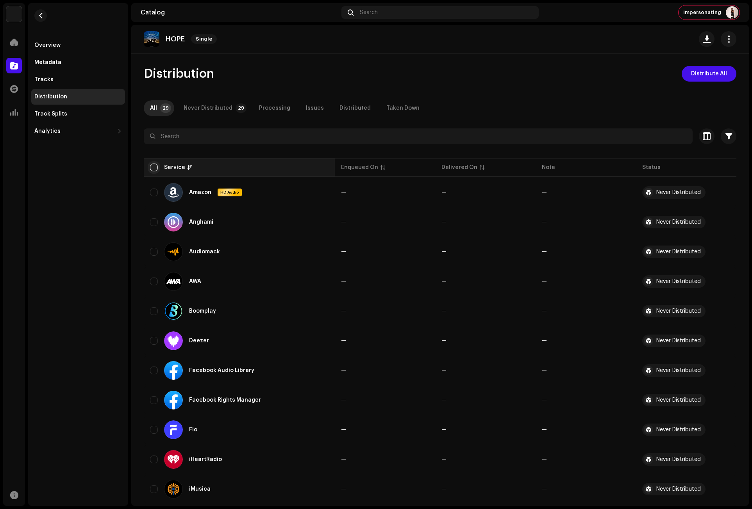
checkbox input "true"
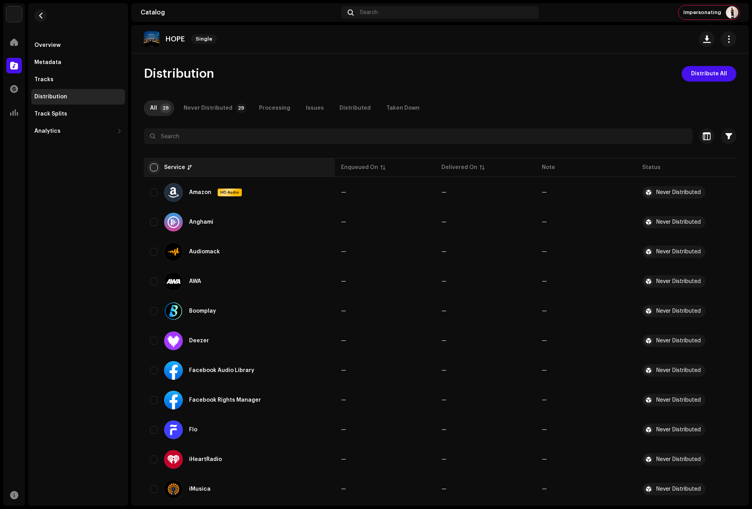
checkbox input "true"
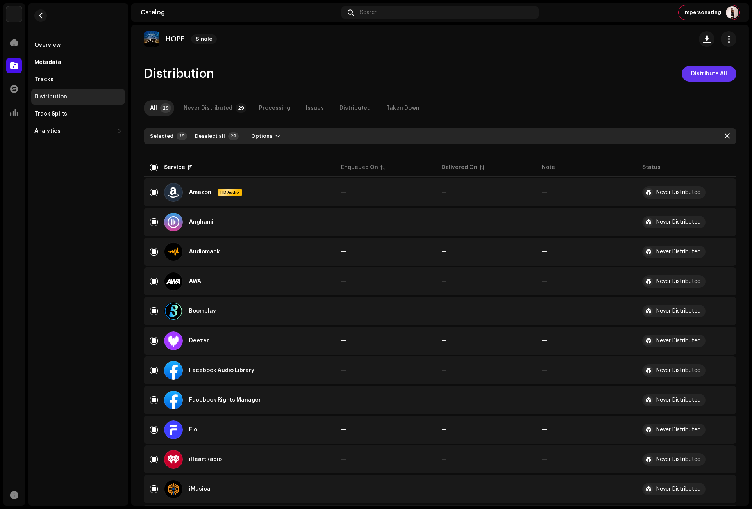
click at [703, 71] on span "Distribute All" at bounding box center [709, 74] width 36 height 16
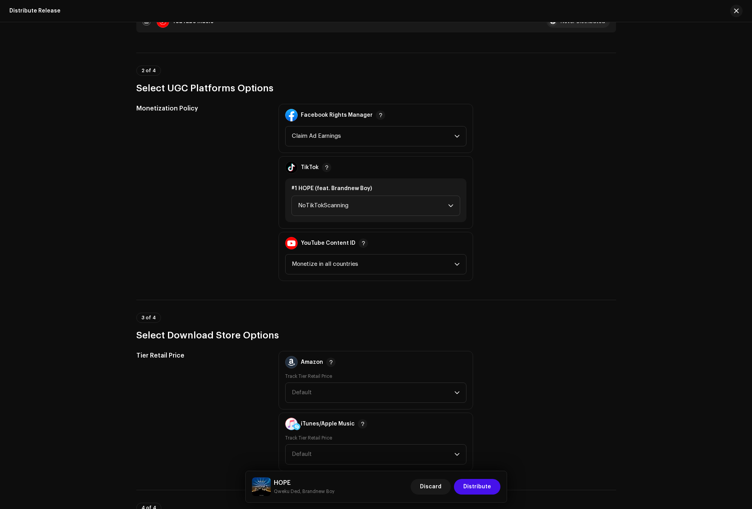
scroll to position [820, 0]
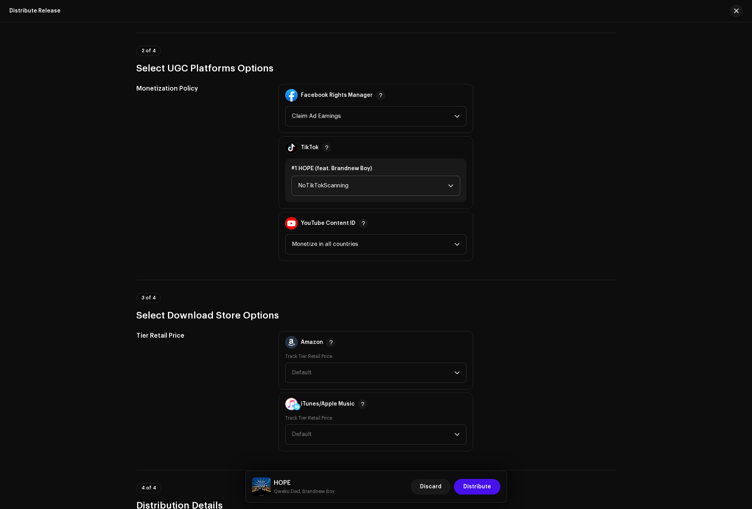
click at [342, 186] on span "NoTikTokScanning" at bounding box center [373, 186] width 150 height 20
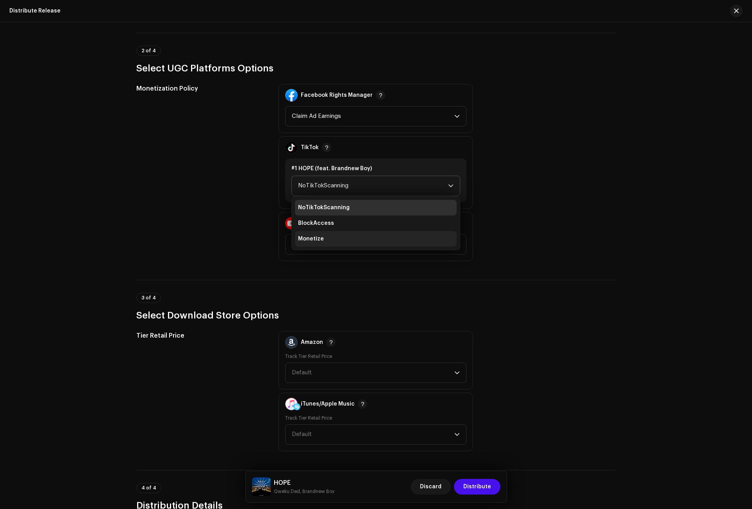
click at [336, 233] on li "Monetize" at bounding box center [376, 239] width 162 height 16
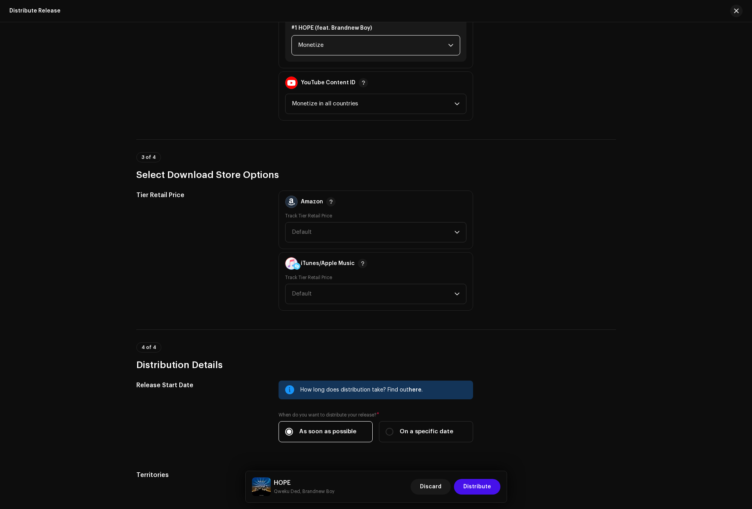
scroll to position [976, 0]
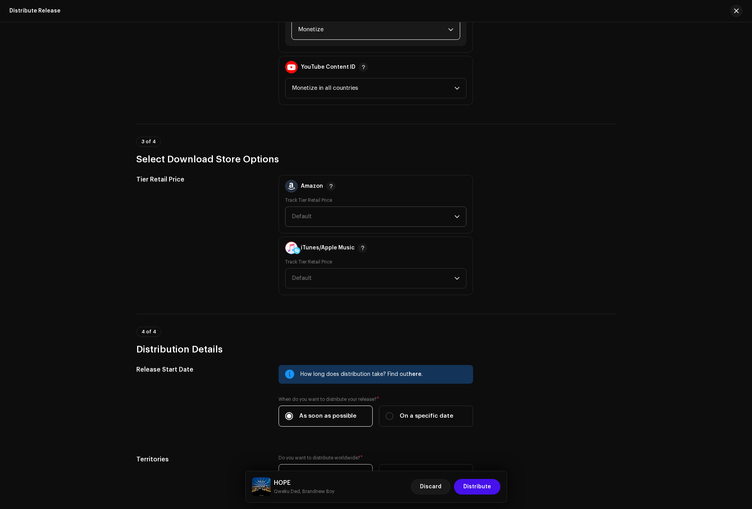
click at [307, 215] on span "Default" at bounding box center [302, 217] width 20 height 6
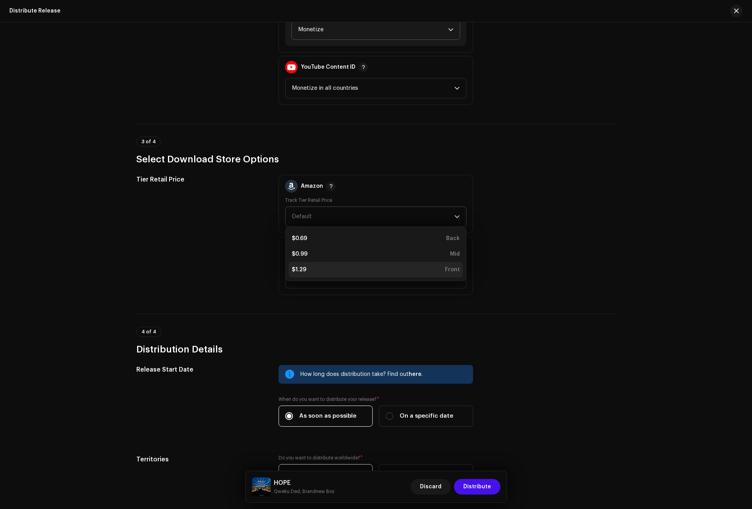
click at [305, 271] on div "$1.29 Front" at bounding box center [376, 270] width 168 height 8
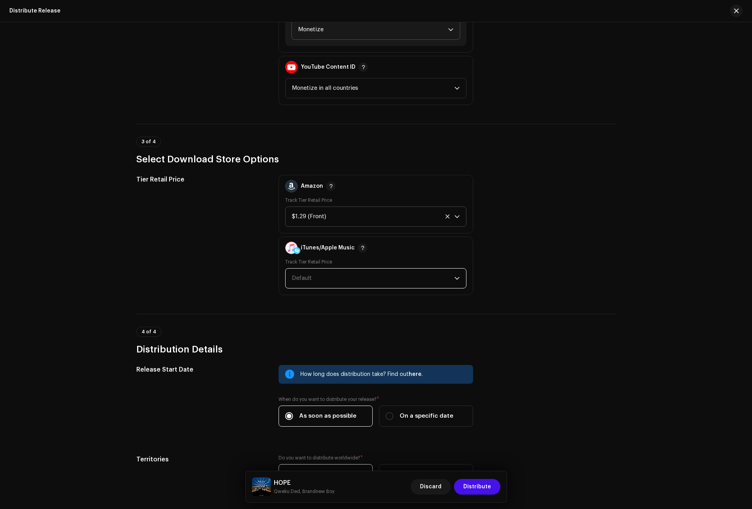
click at [311, 280] on span "Default" at bounding box center [373, 279] width 162 height 20
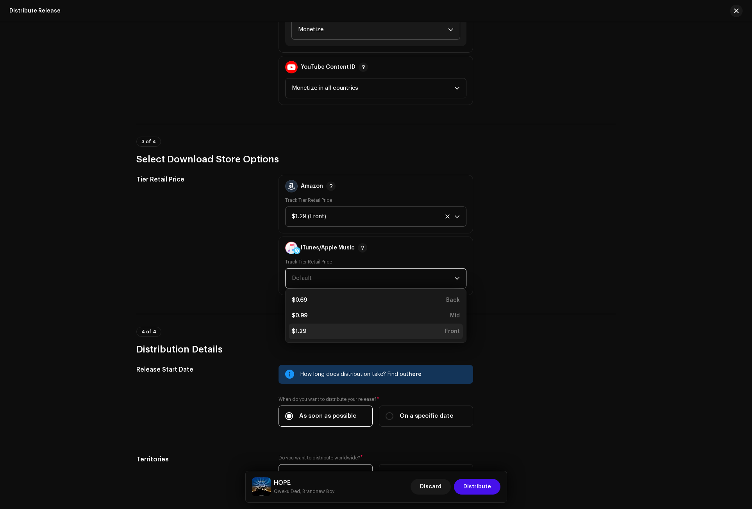
click at [310, 328] on div "$1.29 Front" at bounding box center [376, 332] width 168 height 8
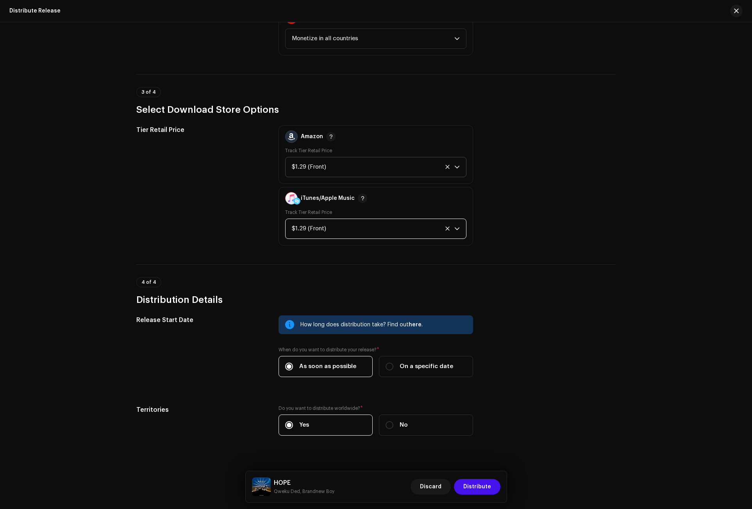
scroll to position [1037, 0]
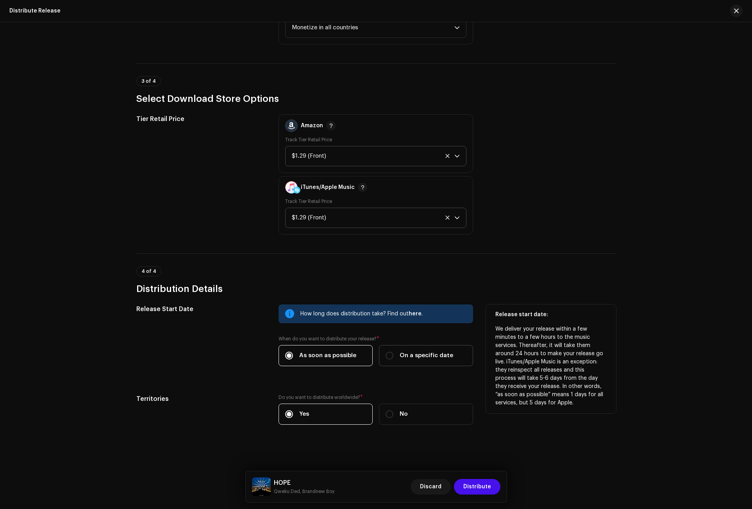
click at [405, 357] on span "On a specific date" at bounding box center [427, 355] width 54 height 9
click at [393, 357] on input "On a specific date" at bounding box center [389, 356] width 8 height 8
radio input "true"
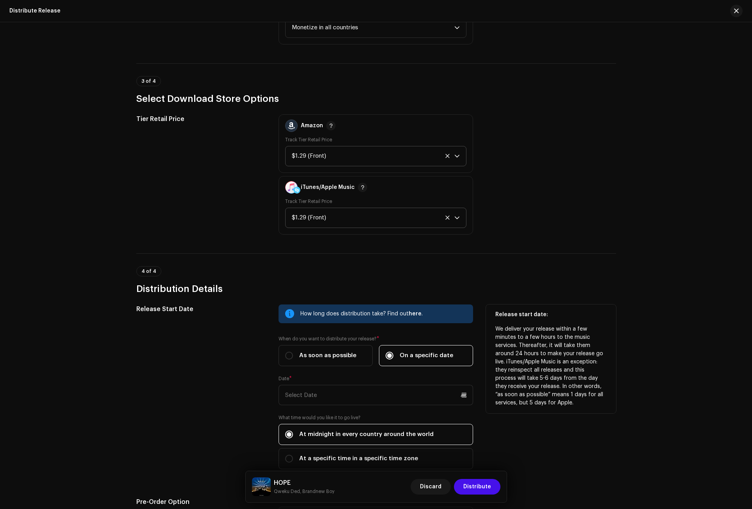
click at [387, 414] on div "How long does distribution take? Find out here . When do you want to distribute…" at bounding box center [375, 392] width 194 height 174
click at [375, 401] on input "text" at bounding box center [375, 395] width 194 height 20
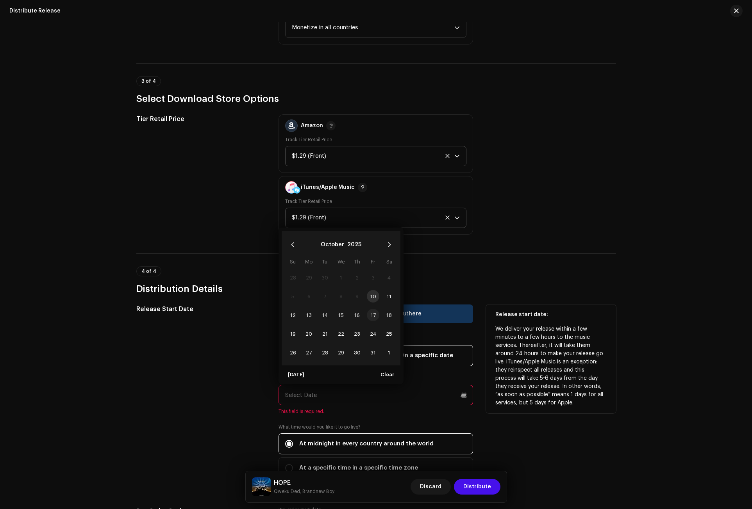
click at [371, 319] on span "17" at bounding box center [373, 315] width 12 height 12
type input "[DATE]"
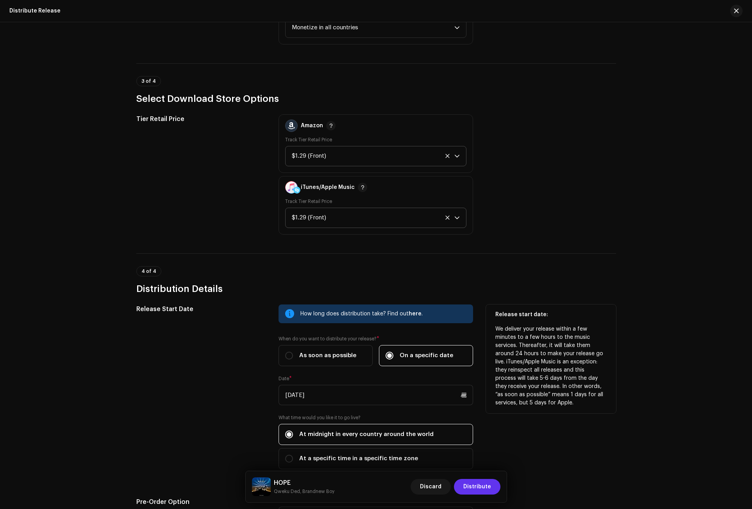
click at [487, 482] on span "Distribute" at bounding box center [477, 487] width 28 height 16
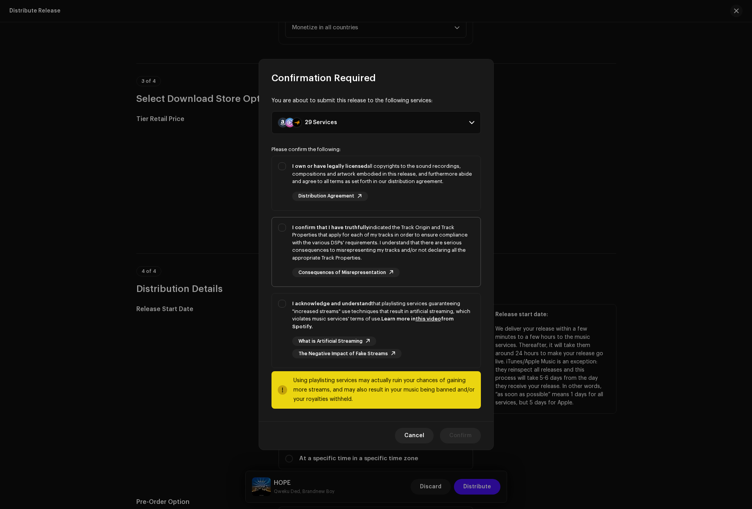
click at [316, 238] on div "I confirm that I have truthfully indicated the Track Origin and Track Propertie…" at bounding box center [383, 243] width 182 height 38
checkbox input "true"
click at [333, 169] on strong "I own or have legally licensed" at bounding box center [329, 166] width 75 height 5
checkbox input "true"
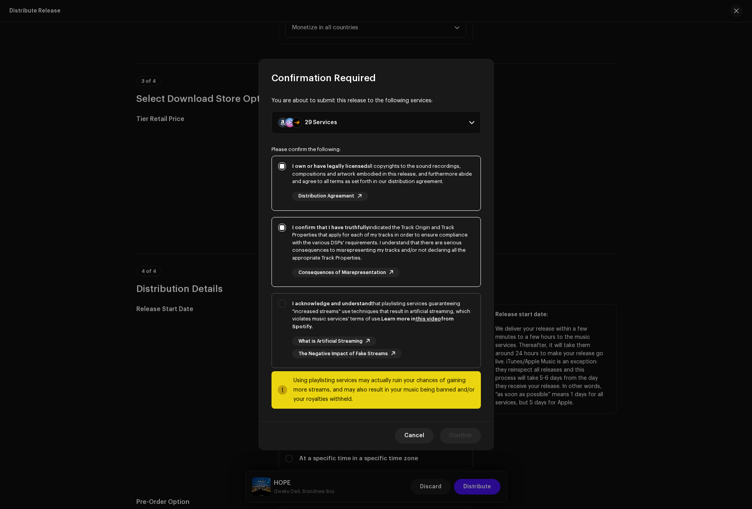
click at [350, 330] on div "I acknowledge and understand that playlisting services guaranteeing "increased …" at bounding box center [383, 329] width 182 height 59
checkbox input "true"
click at [458, 432] on span "Confirm" at bounding box center [460, 436] width 22 height 16
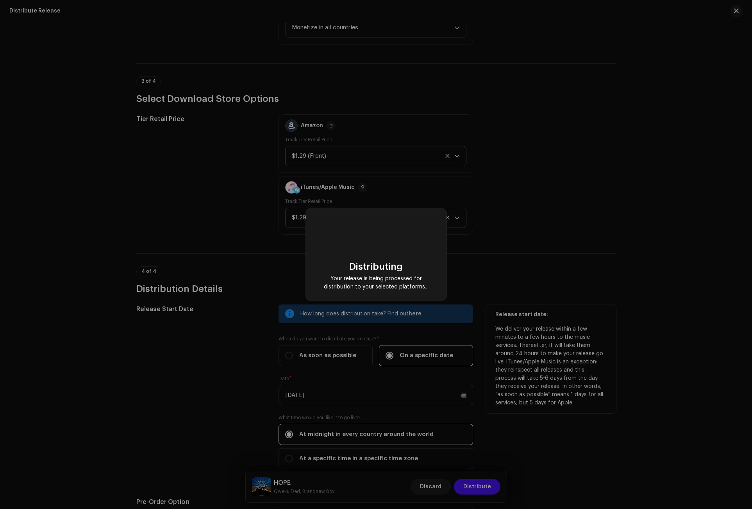
checkbox input "false"
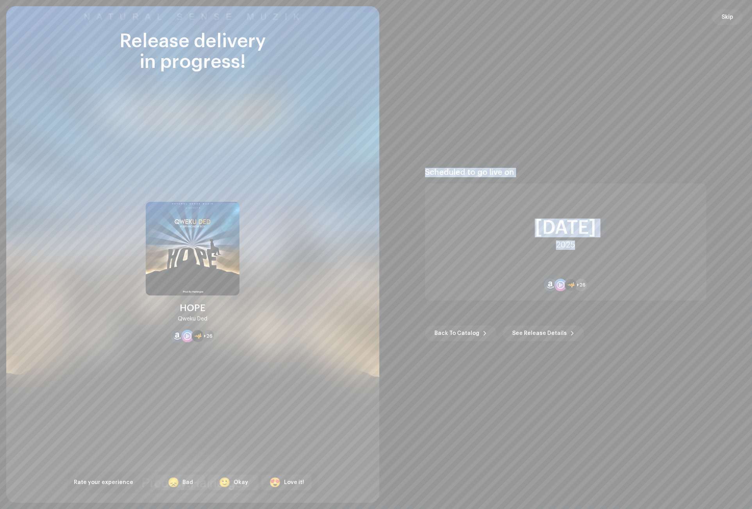
drag, startPoint x: 581, startPoint y: 247, endPoint x: 425, endPoint y: 173, distance: 171.9
click at [425, 173] on div "Scheduled to go live on [DATE] +26" at bounding box center [565, 234] width 281 height 133
copy div "Scheduled to go live on [DATE]"
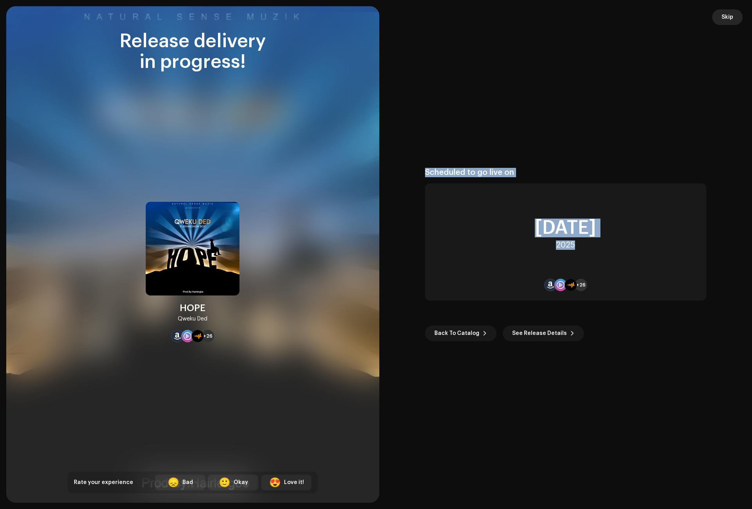
click at [728, 20] on span "Skip" at bounding box center [727, 17] width 12 height 16
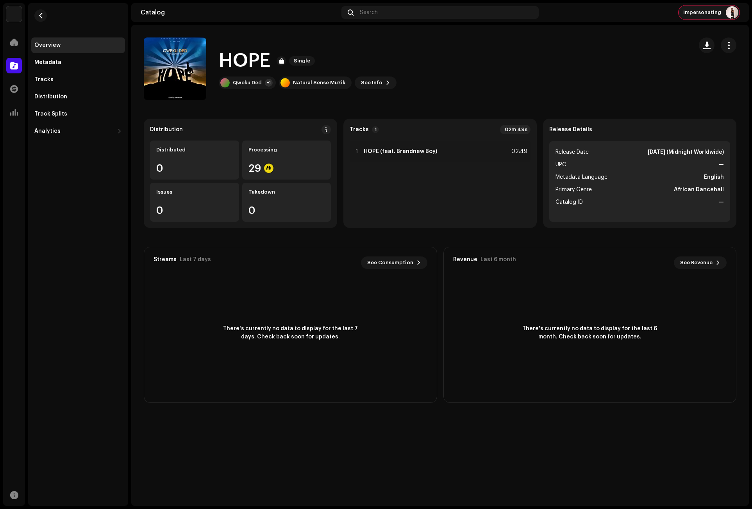
click at [709, 15] on span "Impersonating" at bounding box center [702, 12] width 38 height 6
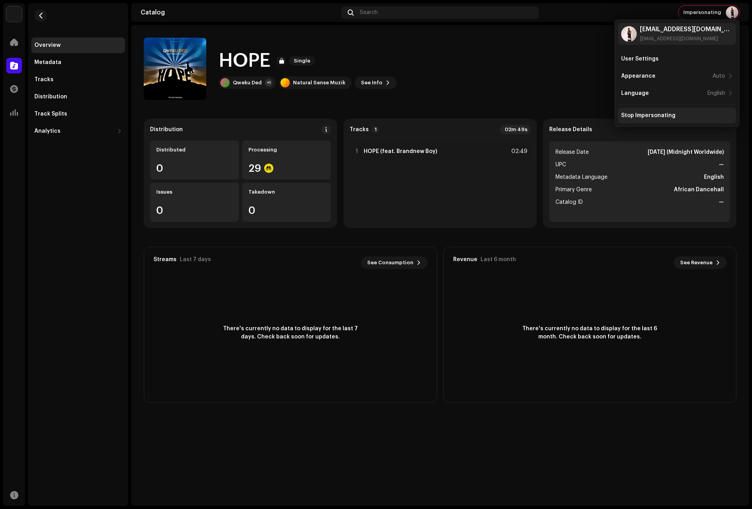
click at [642, 112] on div "Stop Impersonating" at bounding box center [677, 116] width 118 height 16
